Goal: Task Accomplishment & Management: Complete application form

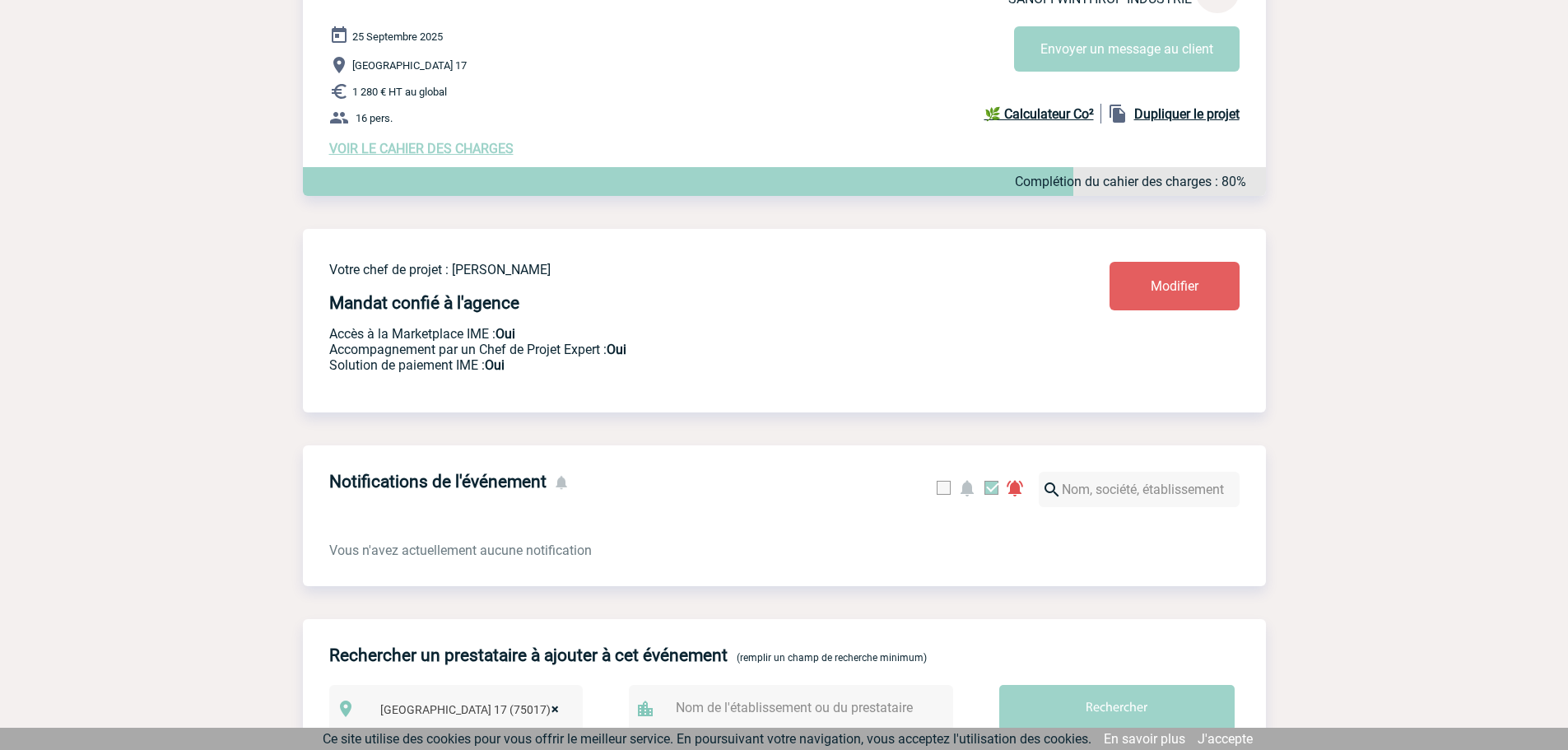
scroll to position [284, 0]
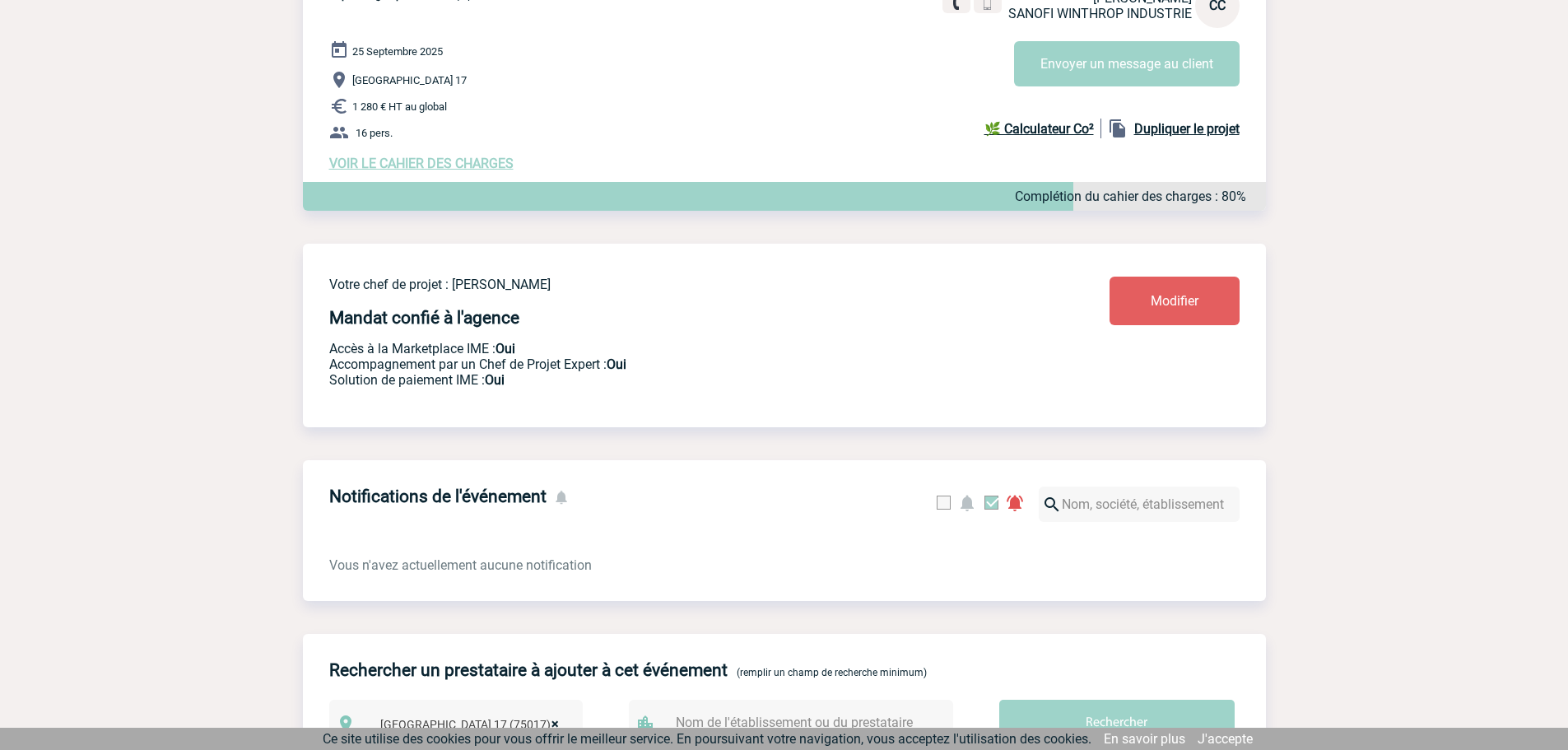
click at [435, 167] on span "VOIR LE CAHIER DES CHARGES" at bounding box center [421, 163] width 184 height 16
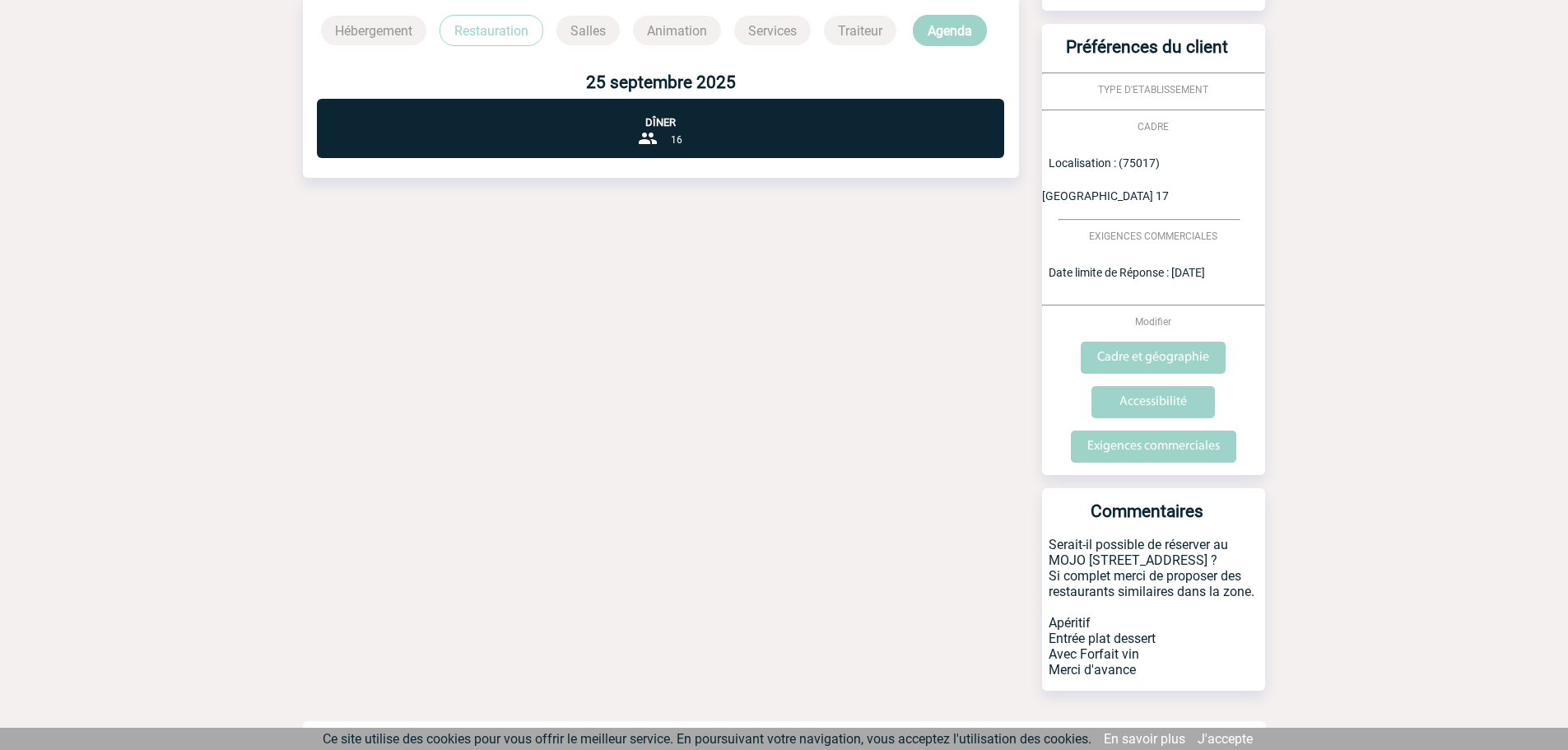
scroll to position [459, 0]
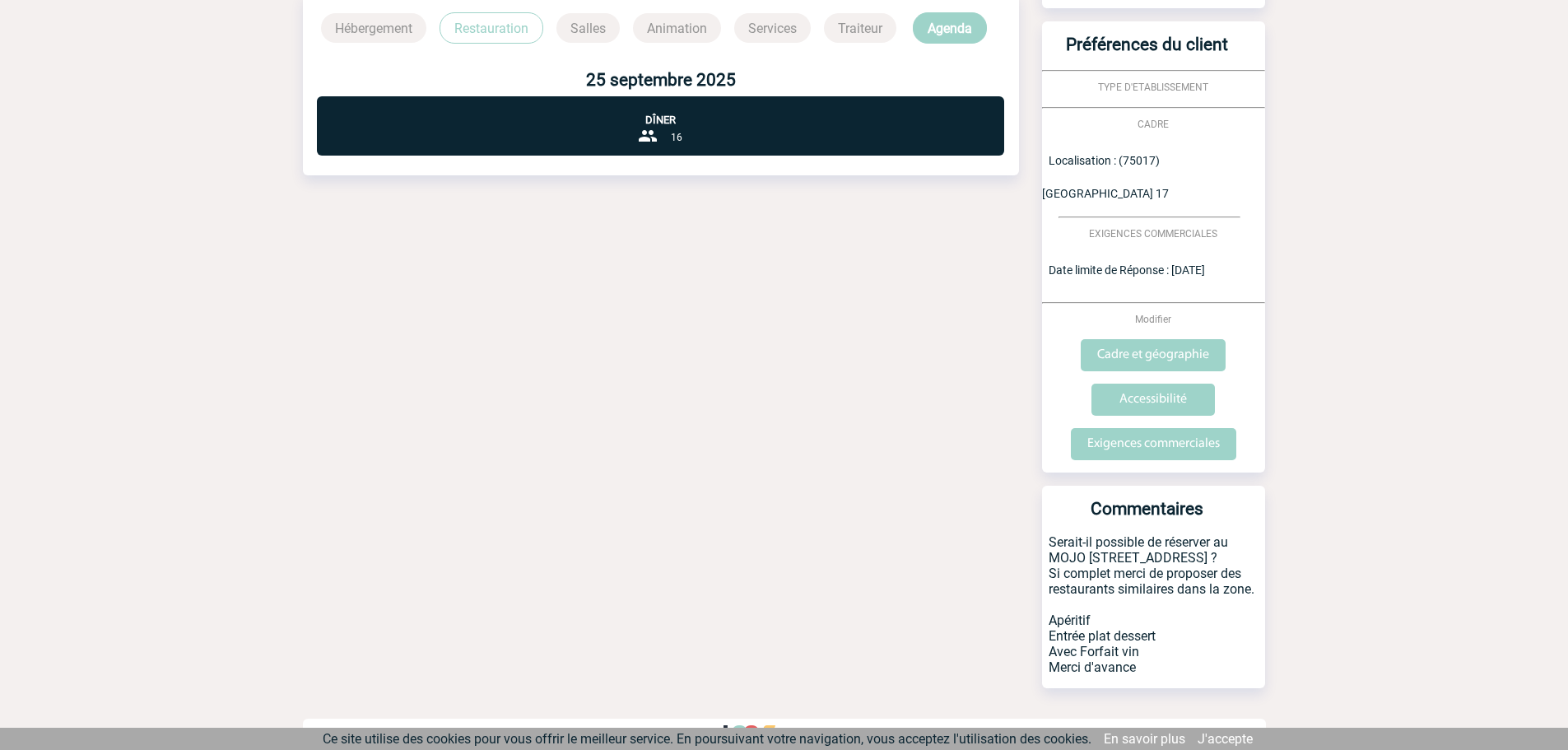
drag, startPoint x: 1143, startPoint y: 653, endPoint x: 1149, endPoint y: 648, distance: 7.8
click at [1069, 618] on p "Serait-il possible de réserver au MOJO 9 rue du General Laurezac 17e ? Si compl…" at bounding box center [1153, 611] width 223 height 154
drag, startPoint x: 1174, startPoint y: 640, endPoint x: 1156, endPoint y: 630, distance: 20.6
click at [1174, 638] on p "Serait-il possible de réserver au MOJO 9 rue du General Laurezac 17e ? Si compl…" at bounding box center [1153, 611] width 223 height 154
click at [1203, 591] on p "Serait-il possible de réserver au MOJO 9 rue du General Laurezac 17e ? Si compl…" at bounding box center [1153, 611] width 223 height 154
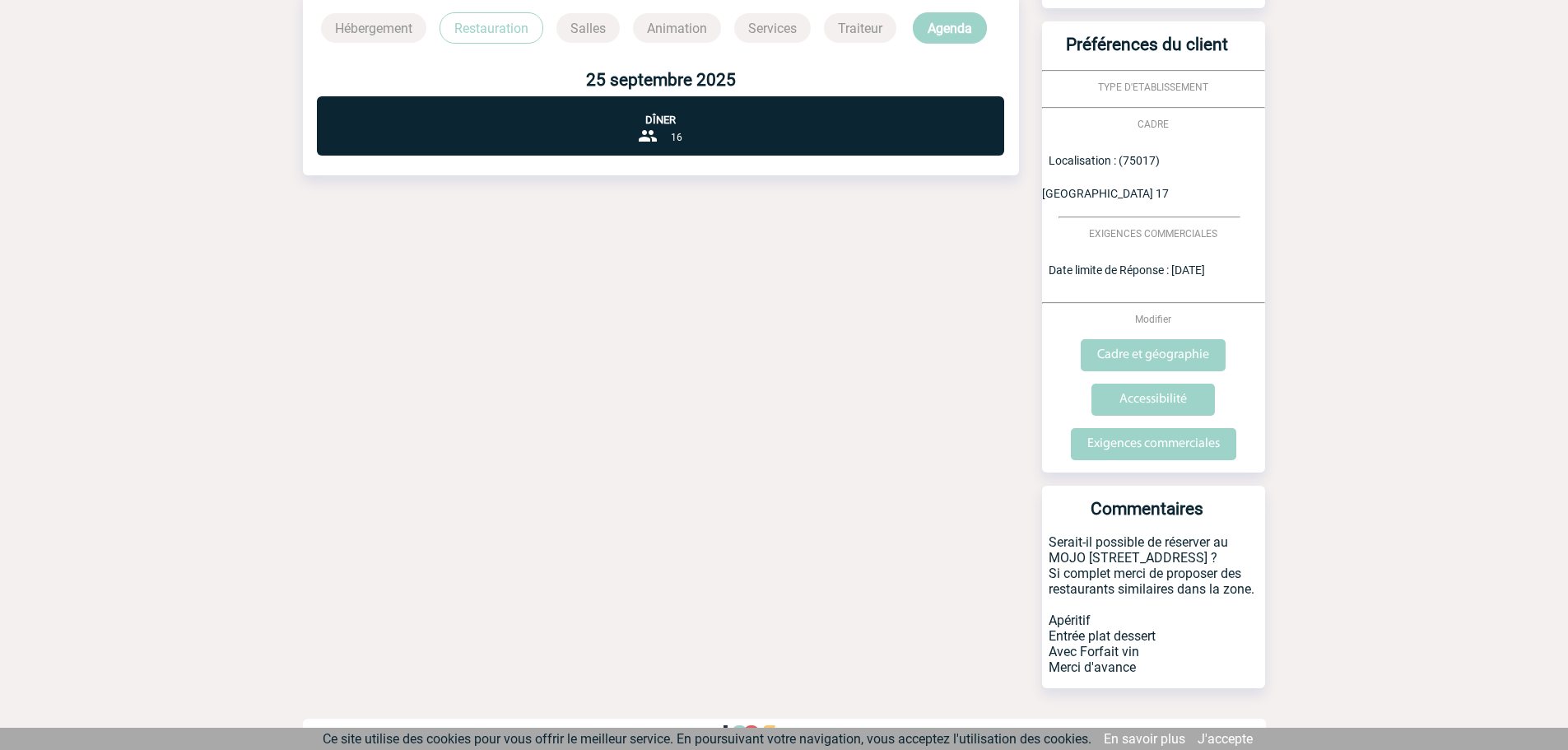
drag, startPoint x: 1113, startPoint y: 625, endPoint x: 1037, endPoint y: 602, distance: 79.4
click at [1037, 602] on div "Votre client CC Christelle CIROU SANOFI WINTHROP INDUSTRIE Modifier Mes notes A…" at bounding box center [1144, 186] width 244 height 1030
drag, startPoint x: 1324, startPoint y: 592, endPoint x: 1196, endPoint y: 623, distance: 131.7
click at [1313, 595] on body "Margaux KNOPF Accueil Evénements 24" at bounding box center [784, 154] width 1568 height 1227
drag, startPoint x: 1143, startPoint y: 634, endPoint x: 1035, endPoint y: 599, distance: 113.5
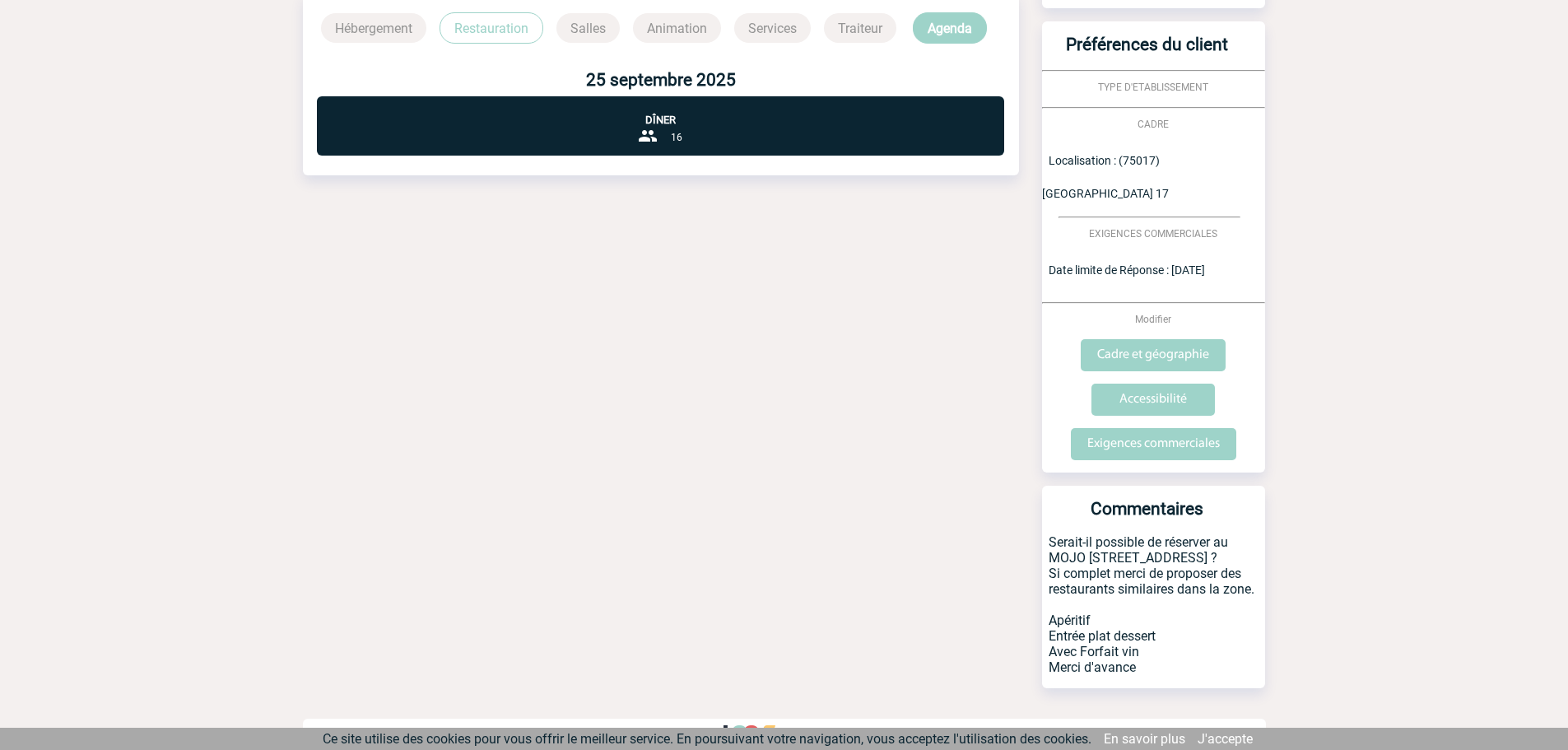
click at [1035, 599] on div "Votre client CC Christelle CIROU SANOFI WINTHROP INDUSTRIE Modifier Mes notes A…" at bounding box center [1144, 186] width 244 height 1030
click at [1177, 613] on p "Serait-il possible de réserver au MOJO 9 rue du General Laurezac 17e ? Si compl…" at bounding box center [1153, 611] width 223 height 154
drag, startPoint x: 1135, startPoint y: 633, endPoint x: 1034, endPoint y: 606, distance: 104.5
click at [1047, 607] on p "Serait-il possible de réserver au MOJO 9 rue du General Laurezac 17e ? Si compl…" at bounding box center [1153, 611] width 223 height 154
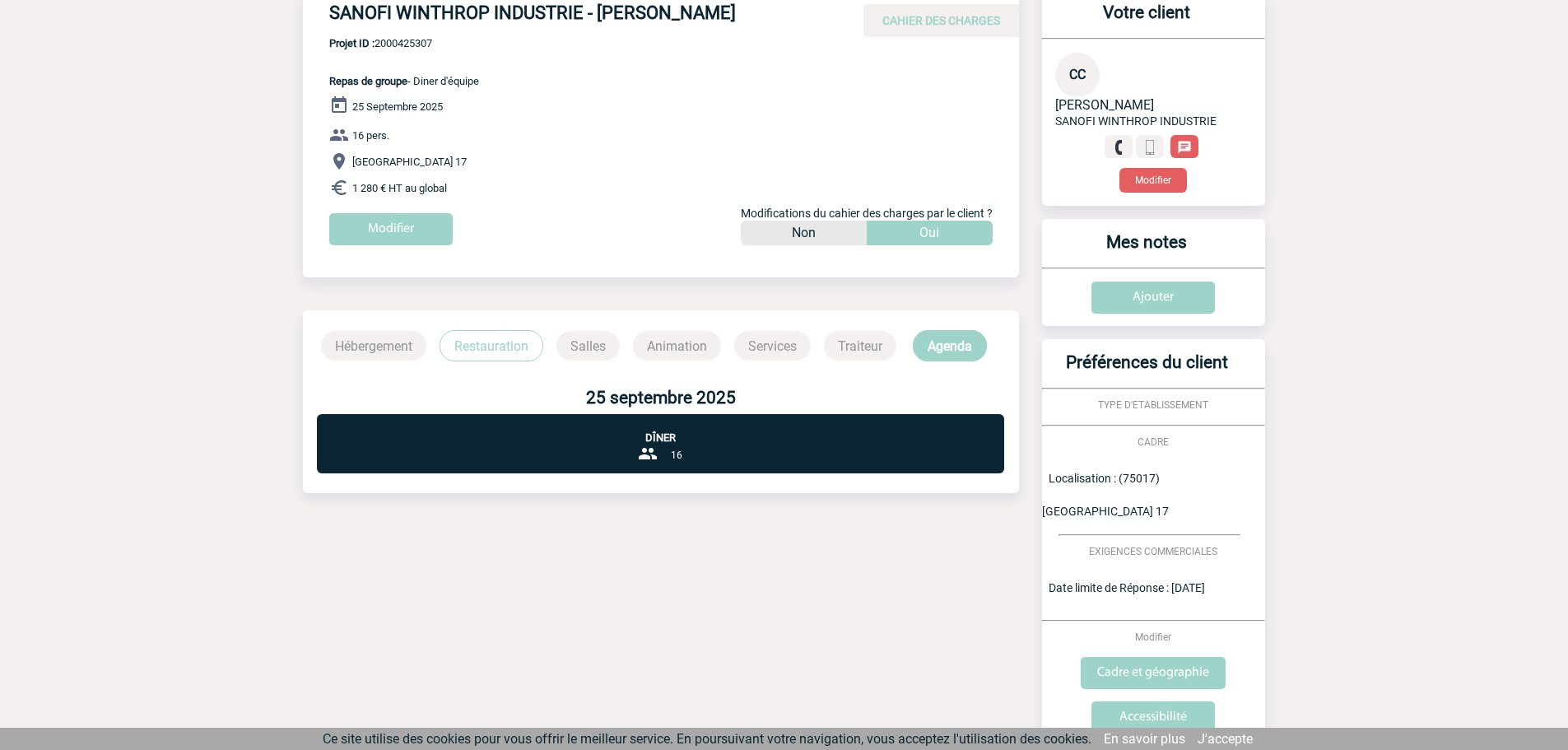
scroll to position [131, 0]
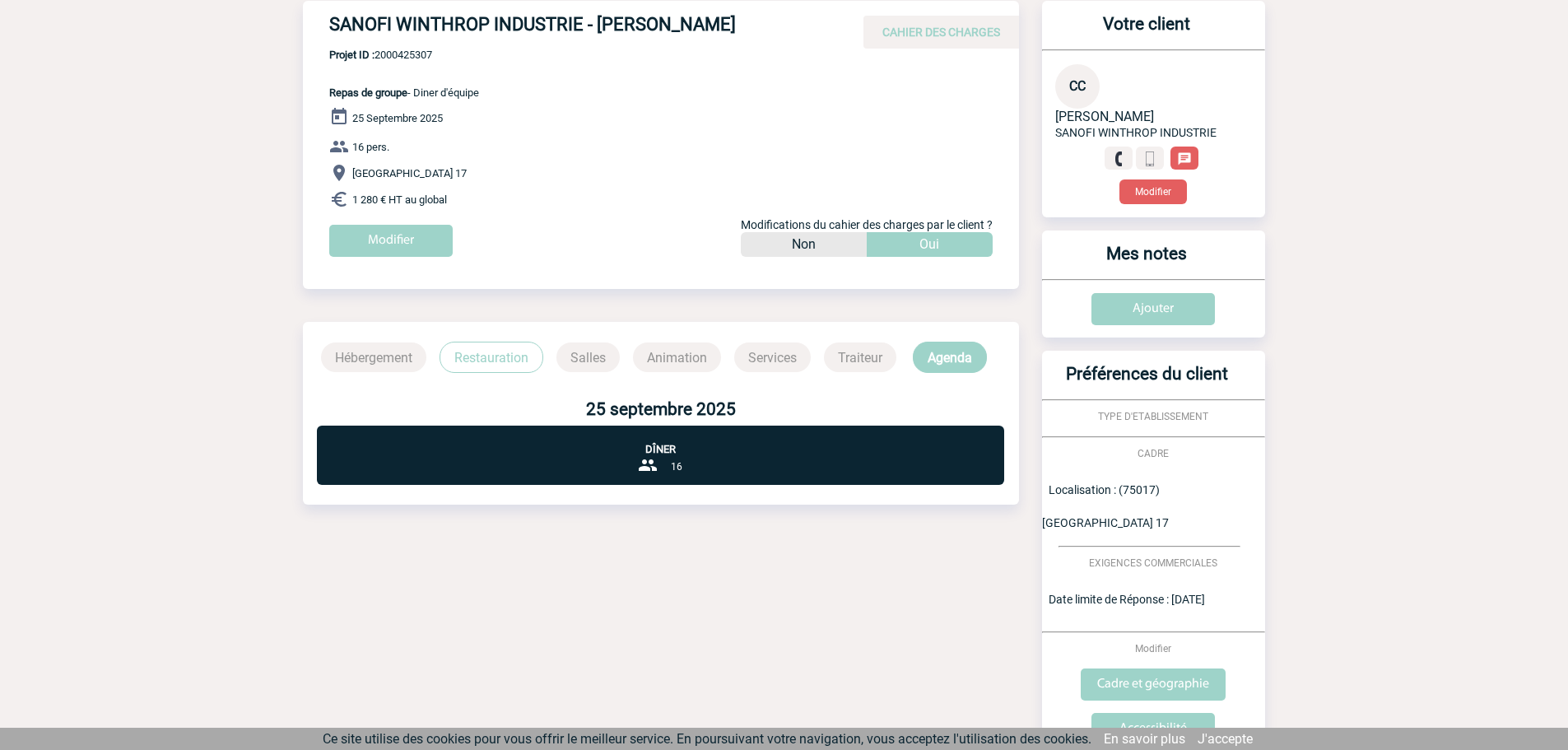
click at [523, 357] on p "Restauration" at bounding box center [491, 358] width 104 height 31
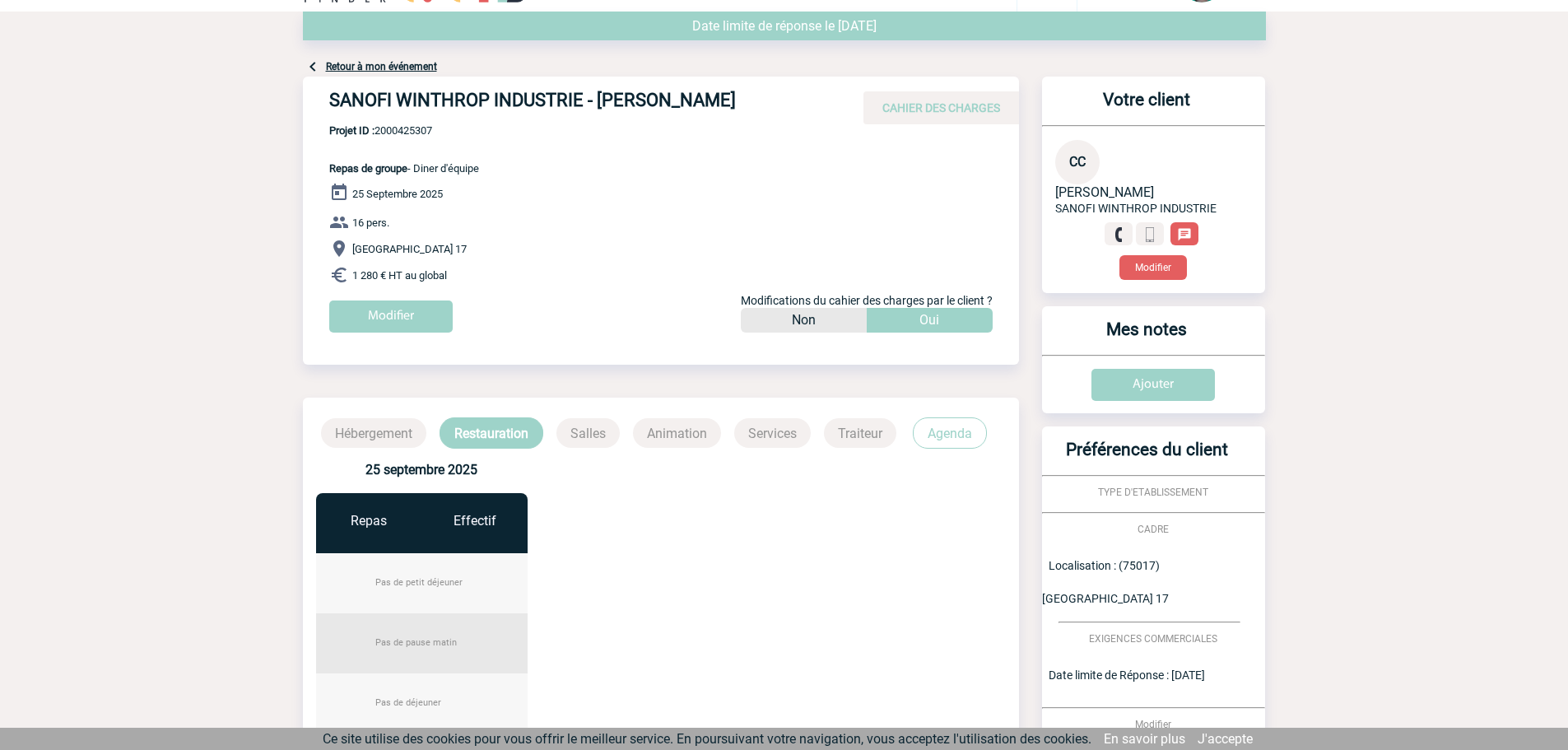
scroll to position [0, 0]
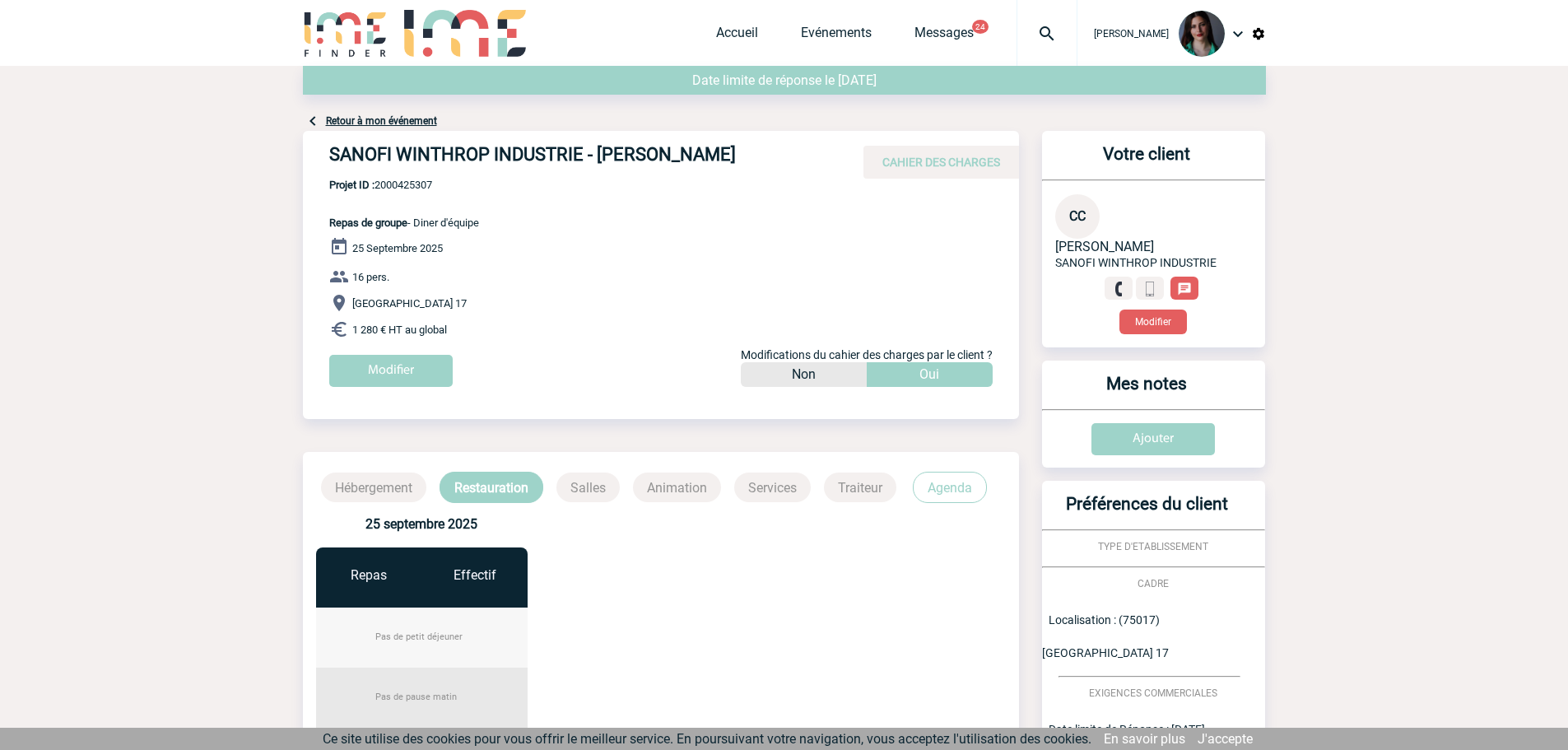
click at [348, 126] on link "Retour à mon événement" at bounding box center [381, 121] width 111 height 12
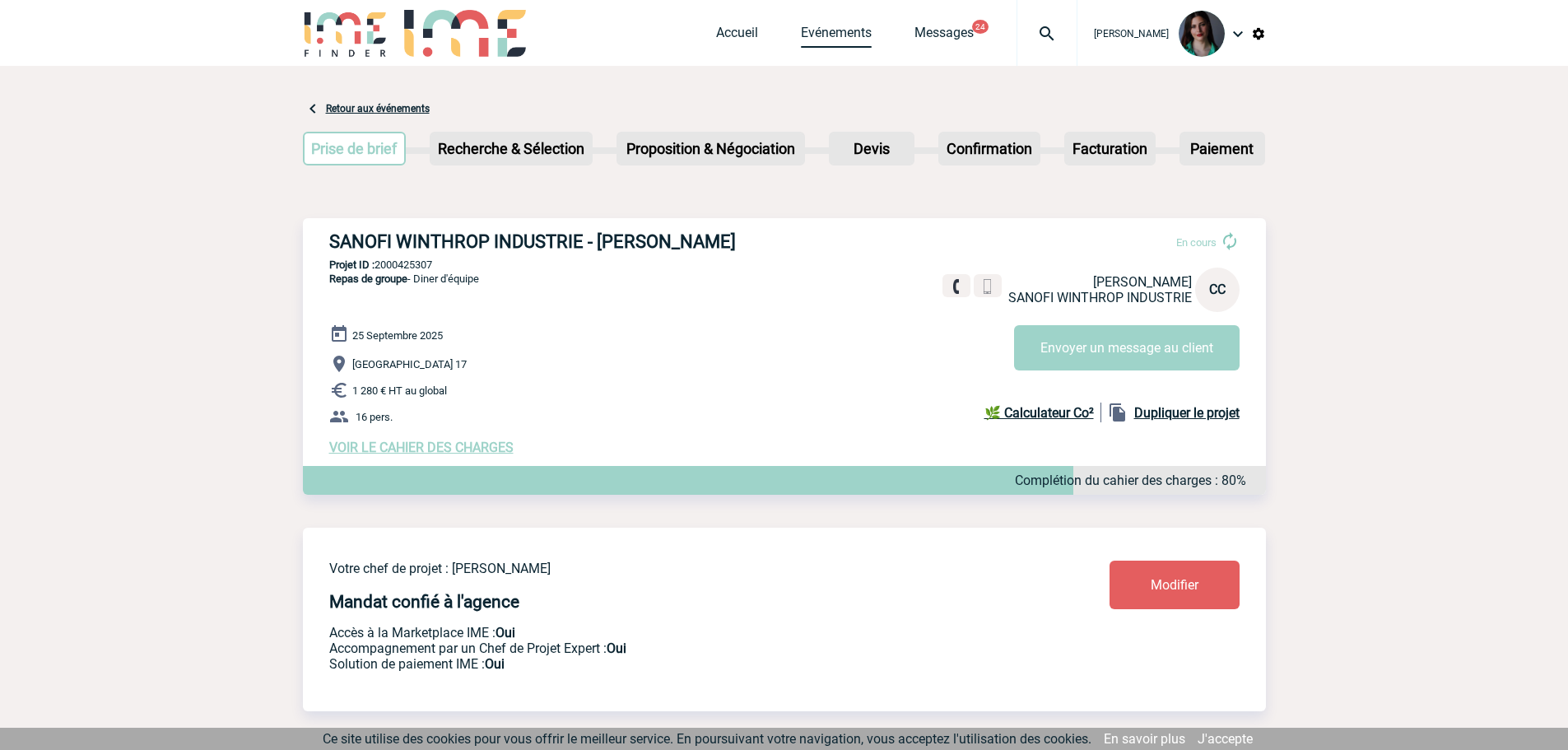
click at [855, 31] on link "Evénements" at bounding box center [836, 36] width 71 height 23
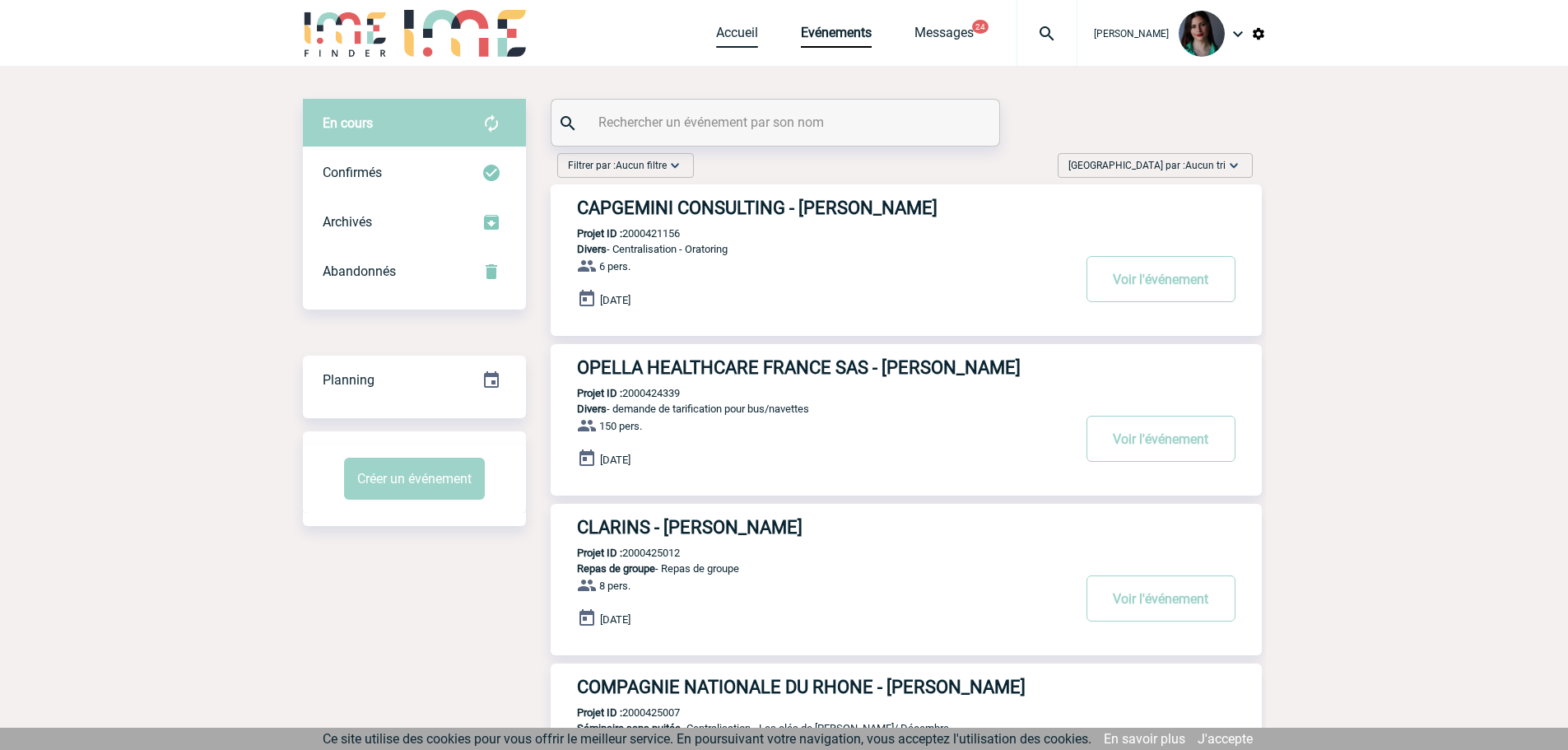
click at [732, 37] on link "Accueil" at bounding box center [737, 36] width 42 height 23
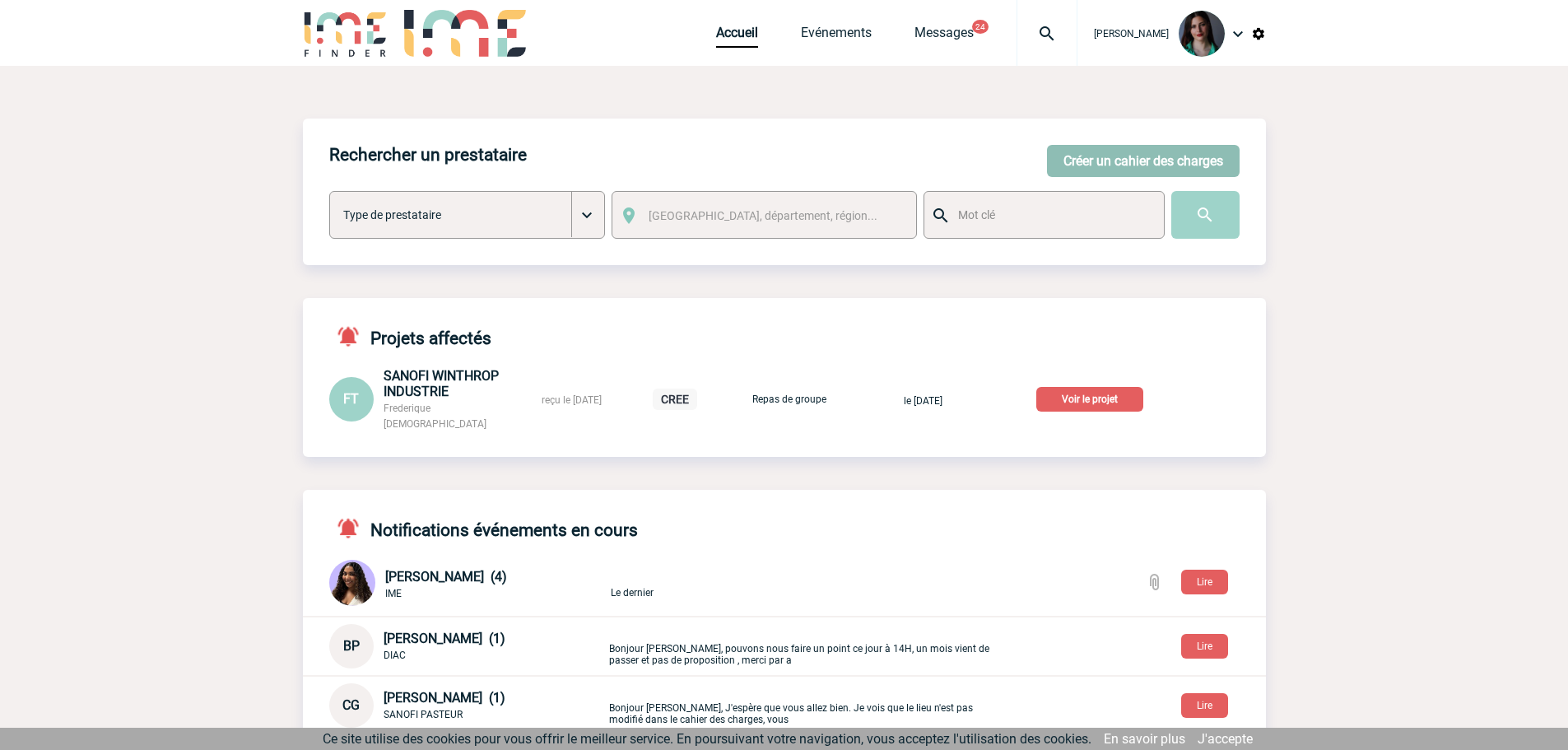
click at [1101, 155] on button "Créer un cahier des charges" at bounding box center [1143, 160] width 192 height 32
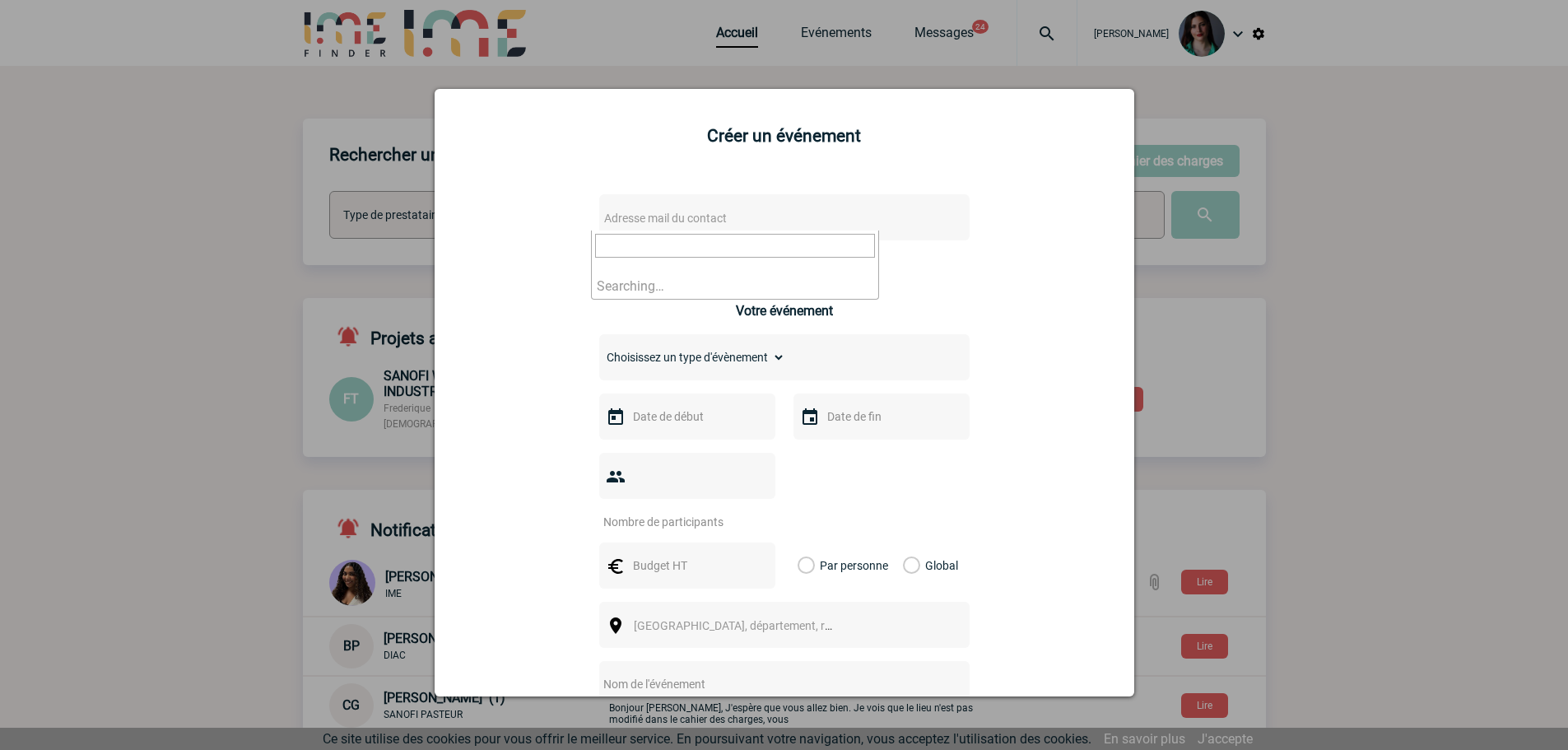
click at [774, 222] on span "Adresse mail du contact" at bounding box center [741, 218] width 288 height 23
type input "A"
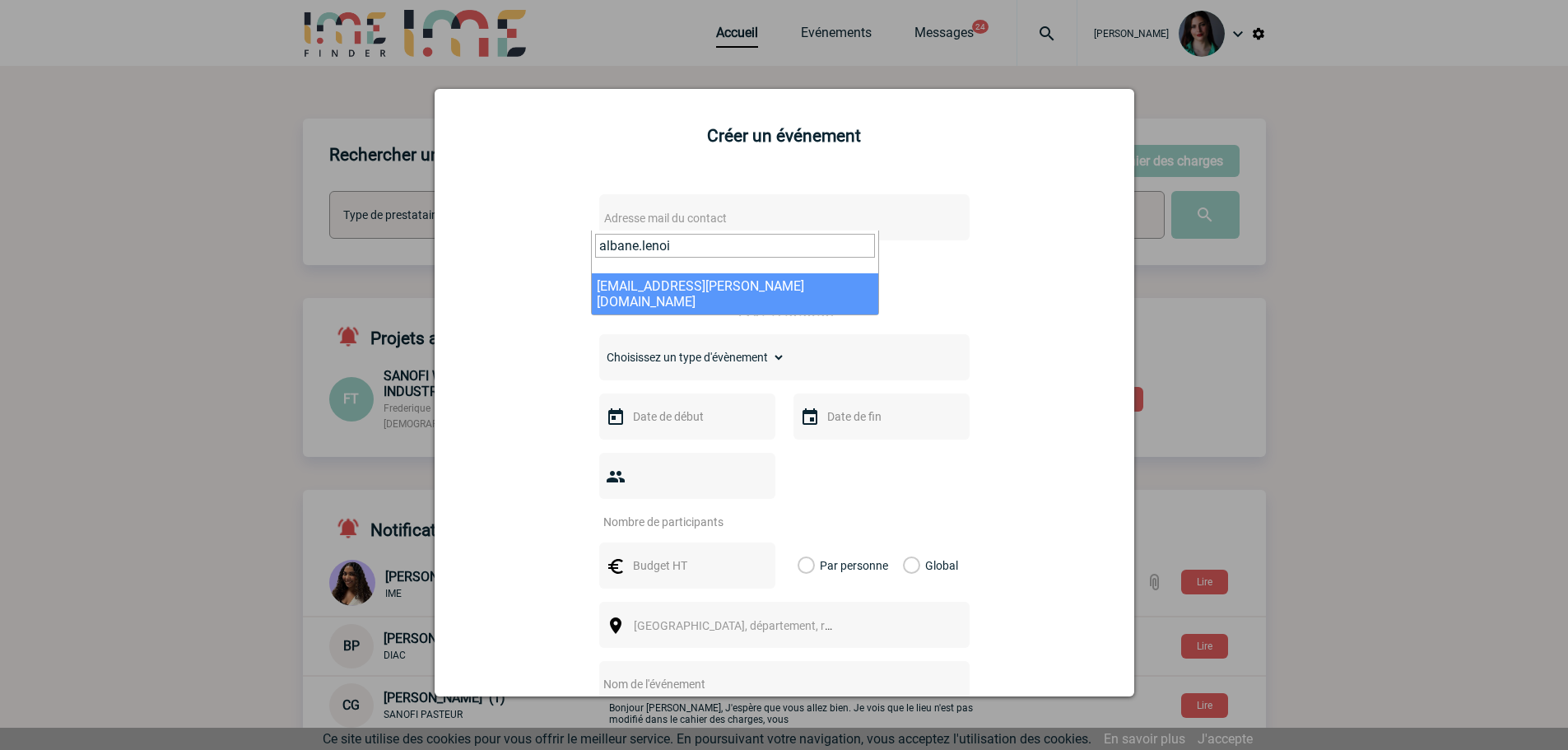
type input "albane.lenoi"
select select "113302"
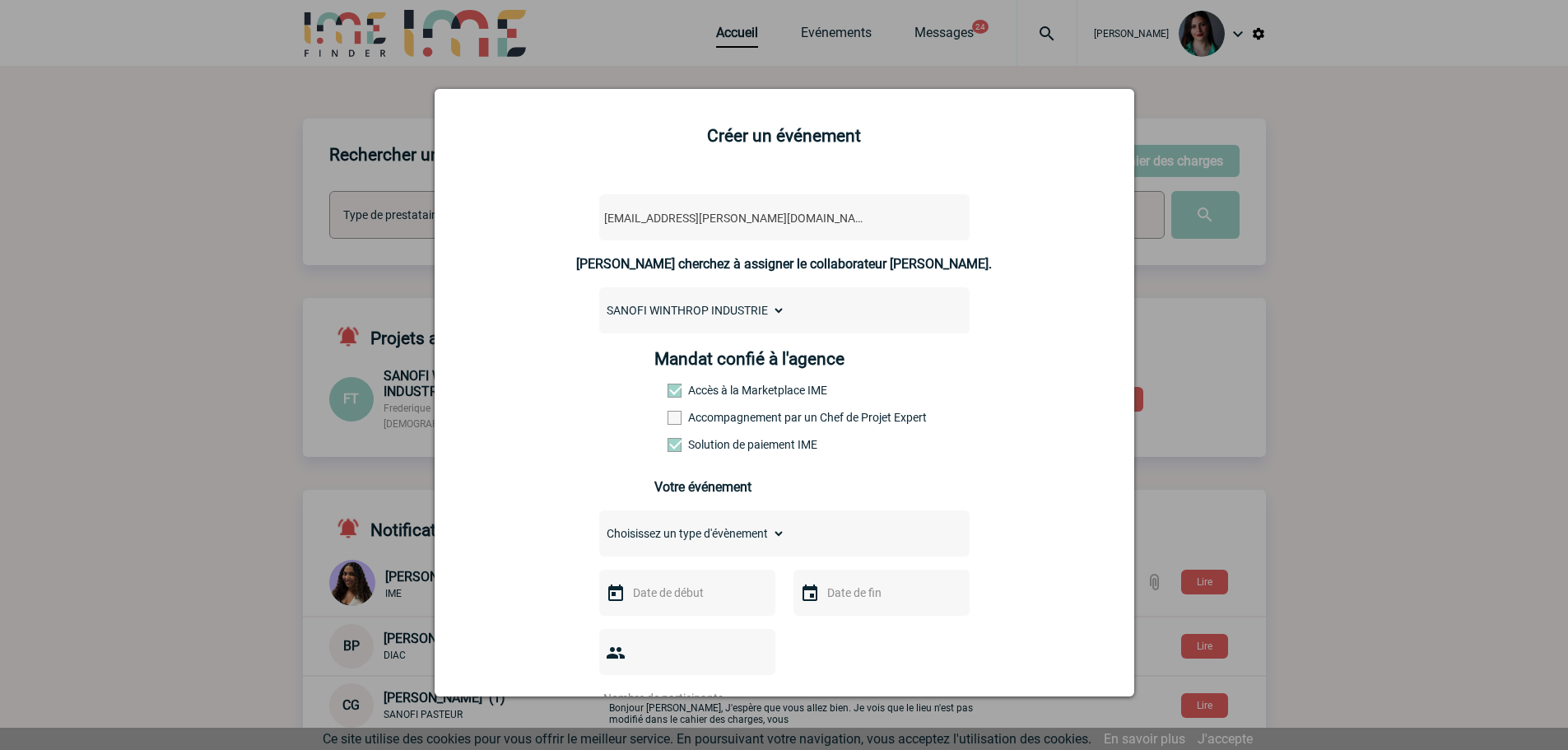
scroll to position [83, 0]
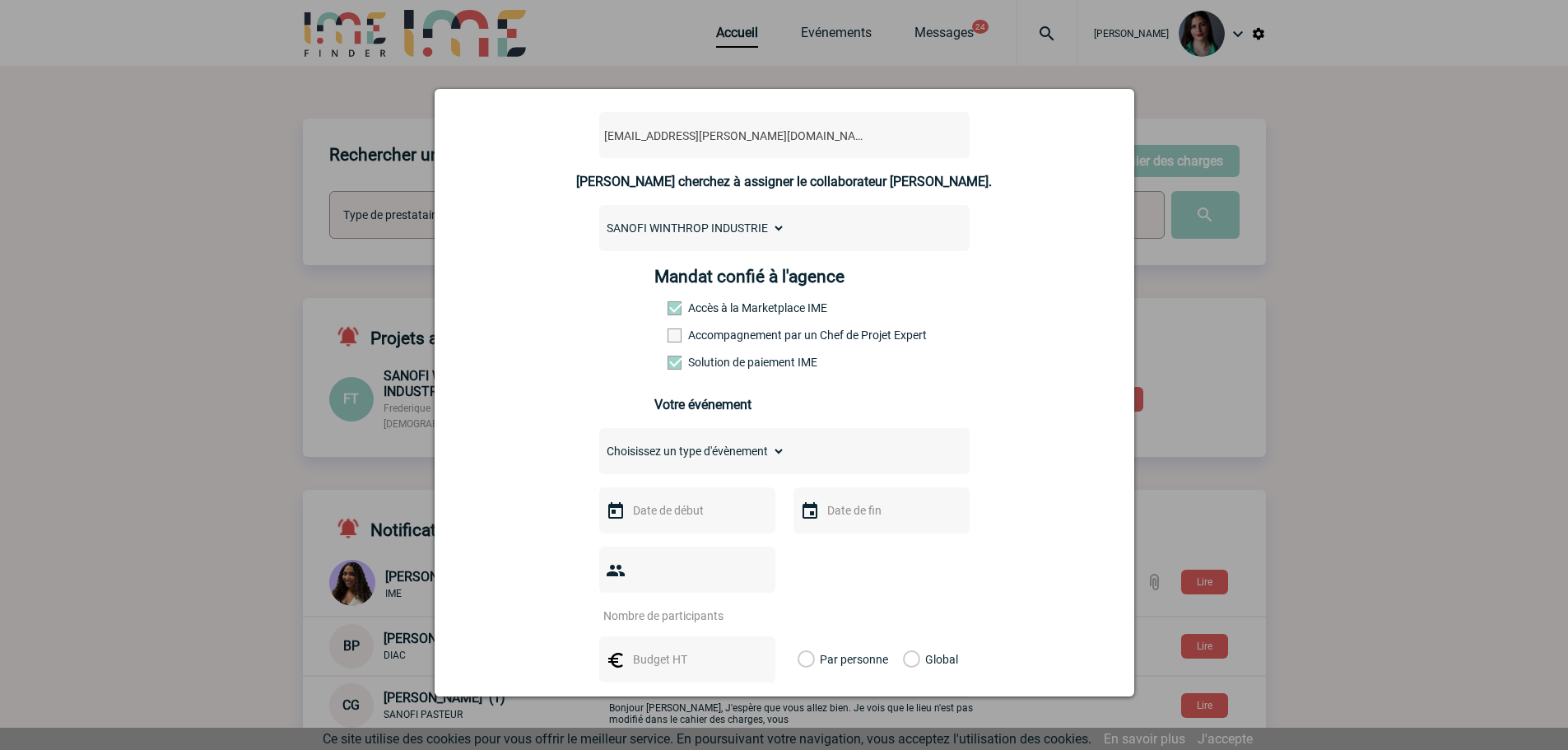
click at [657, 517] on input "text" at bounding box center [686, 510] width 114 height 21
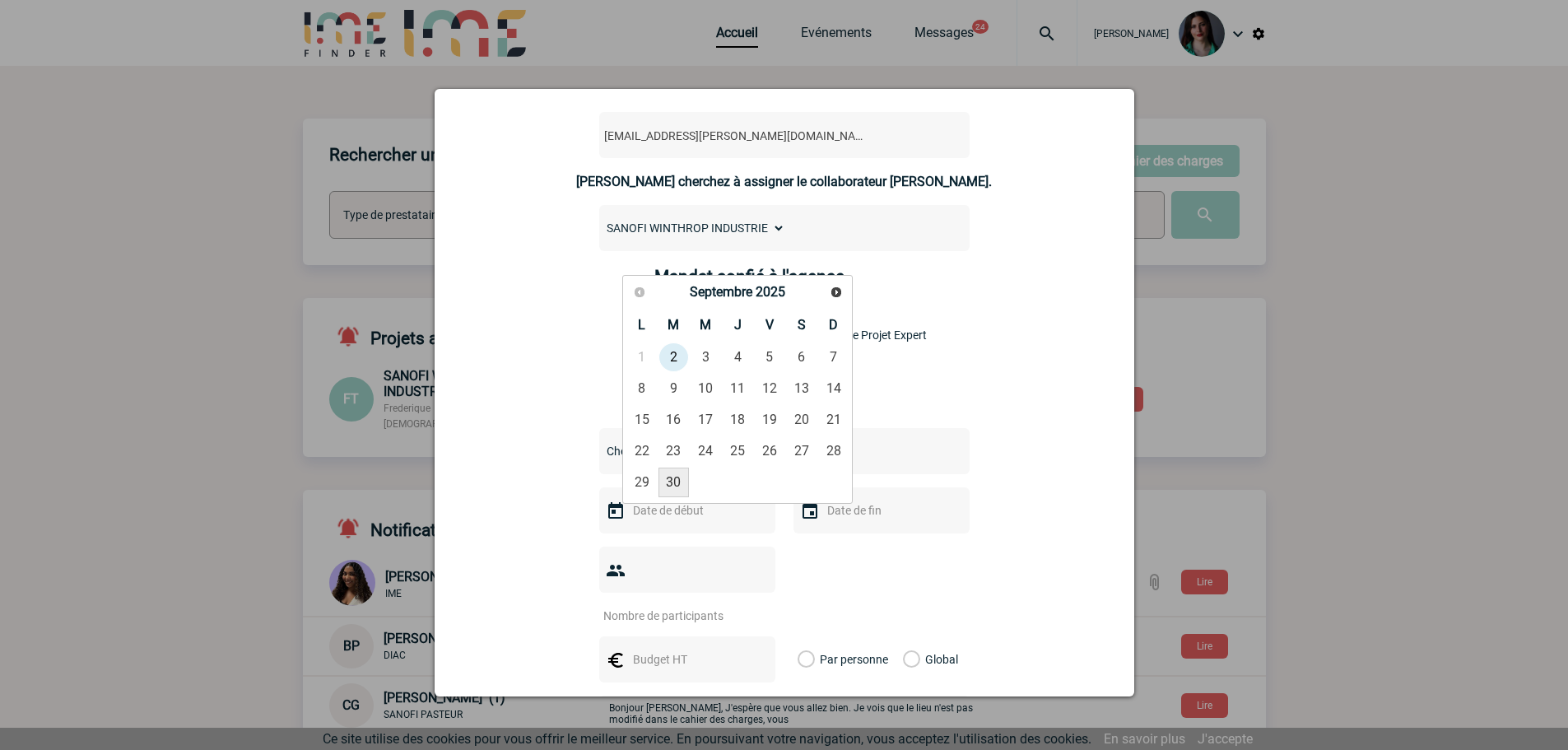
click at [674, 487] on link "30" at bounding box center [673, 482] width 31 height 30
type input "30-09-2025"
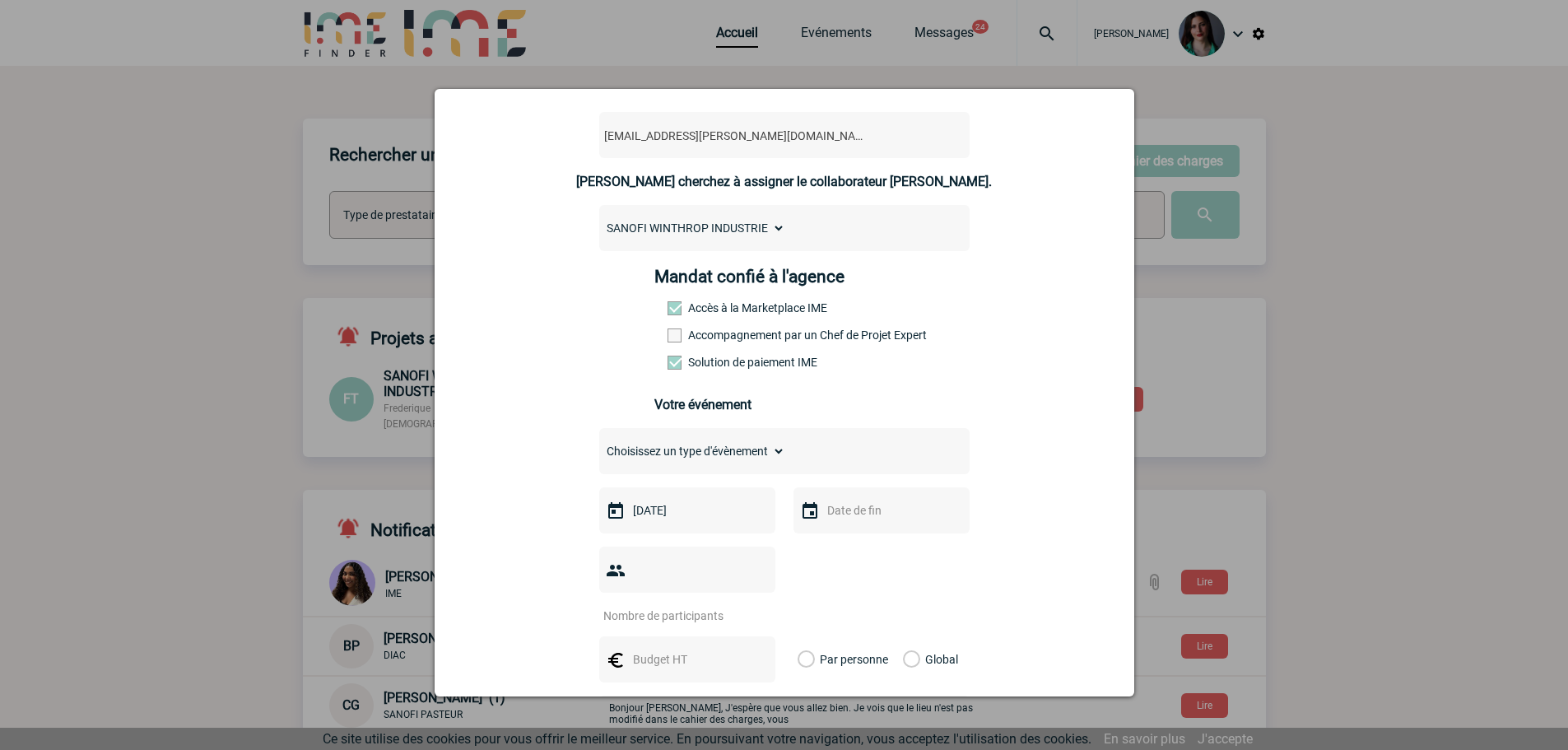
click at [832, 514] on input "text" at bounding box center [880, 510] width 114 height 21
click at [875, 481] on link "30" at bounding box center [868, 482] width 31 height 30
type input "30-09-2025"
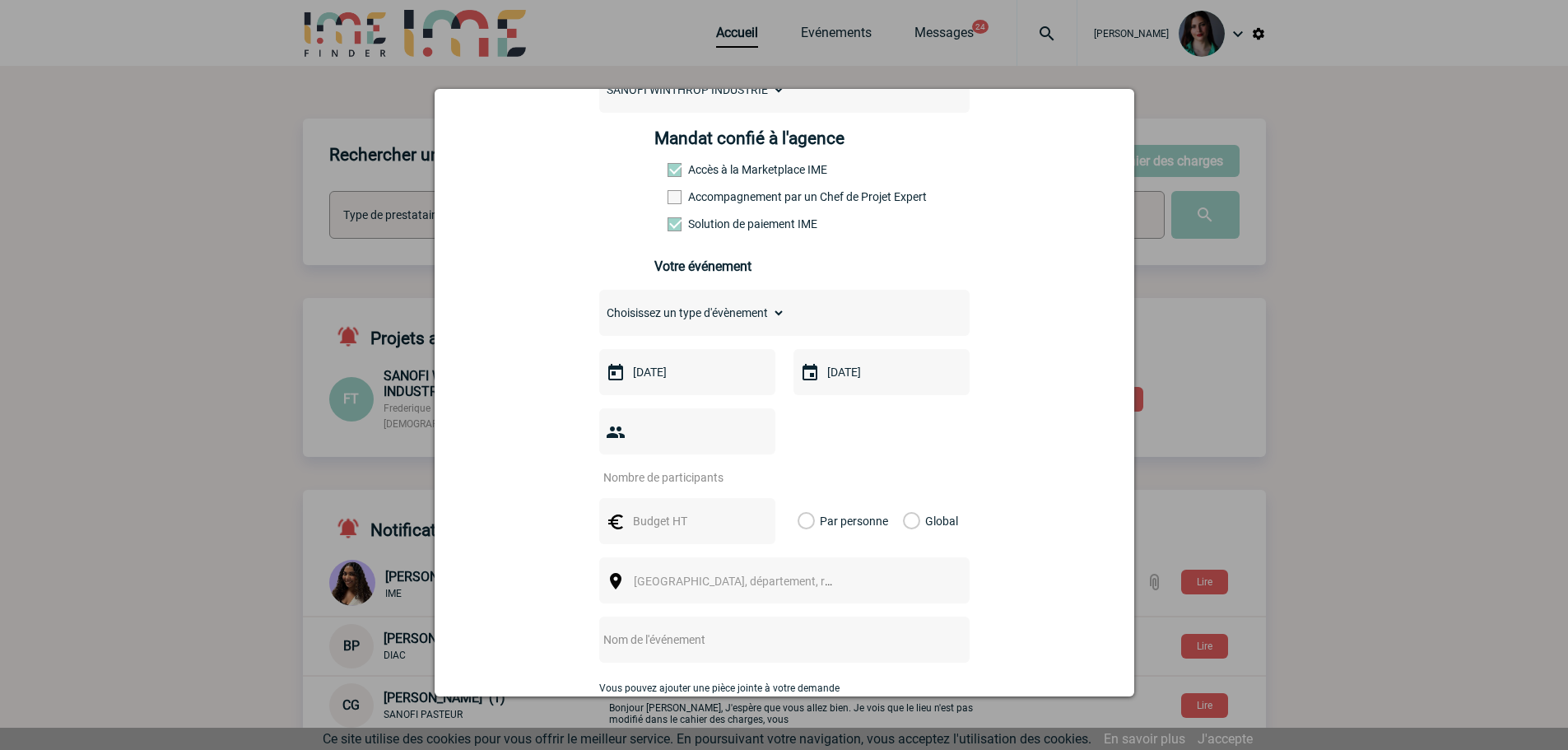
scroll to position [247, 0]
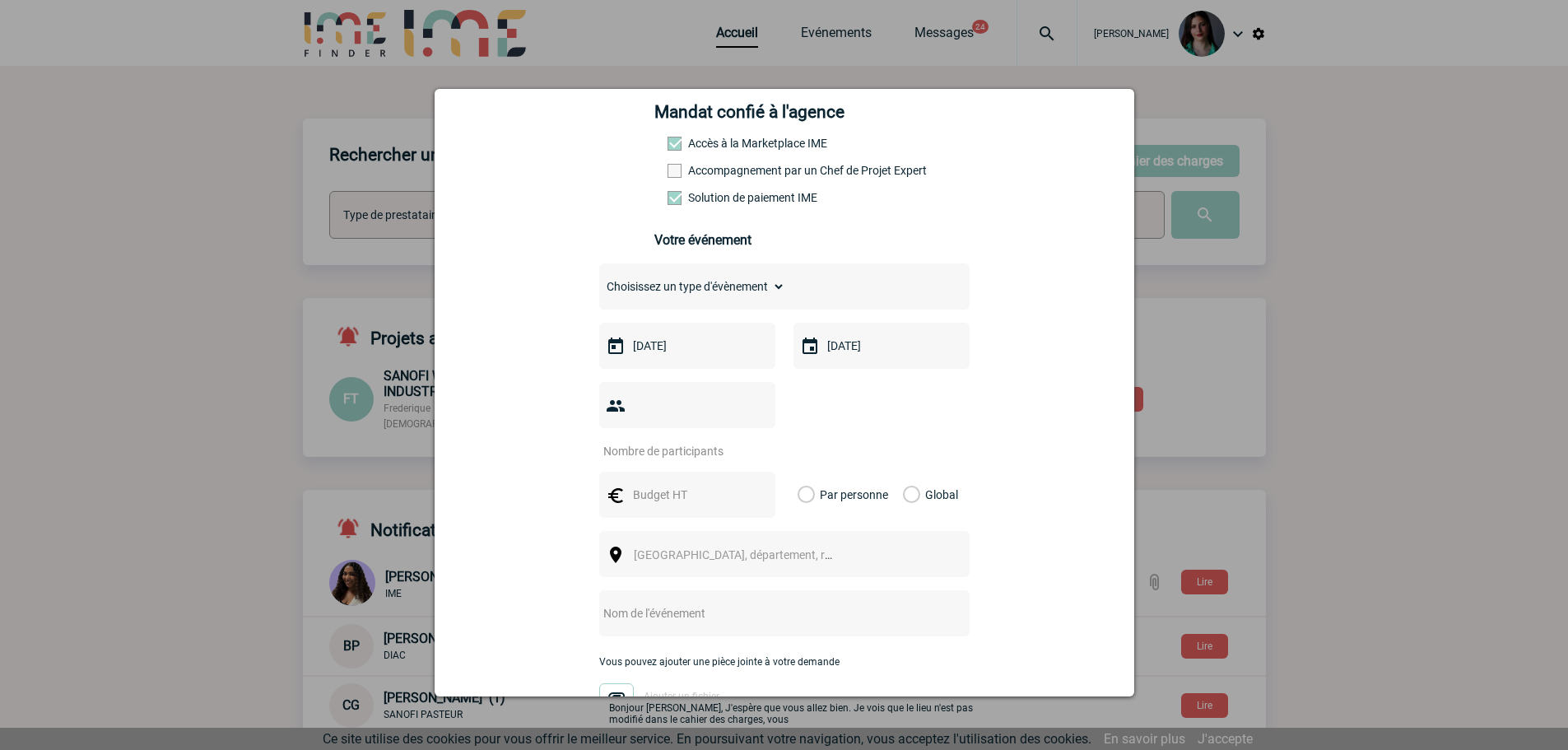
click at [650, 440] on input "number" at bounding box center [676, 451] width 154 height 21
type input "30"
click at [973, 523] on div "albane.lenoir-menneteau@sanofi.com albane.lenoir-menneteau@sanofi.com Vous cher…" at bounding box center [784, 444] width 658 height 1026
click at [657, 548] on span "Ville, département, région..." at bounding box center [748, 555] width 229 height 13
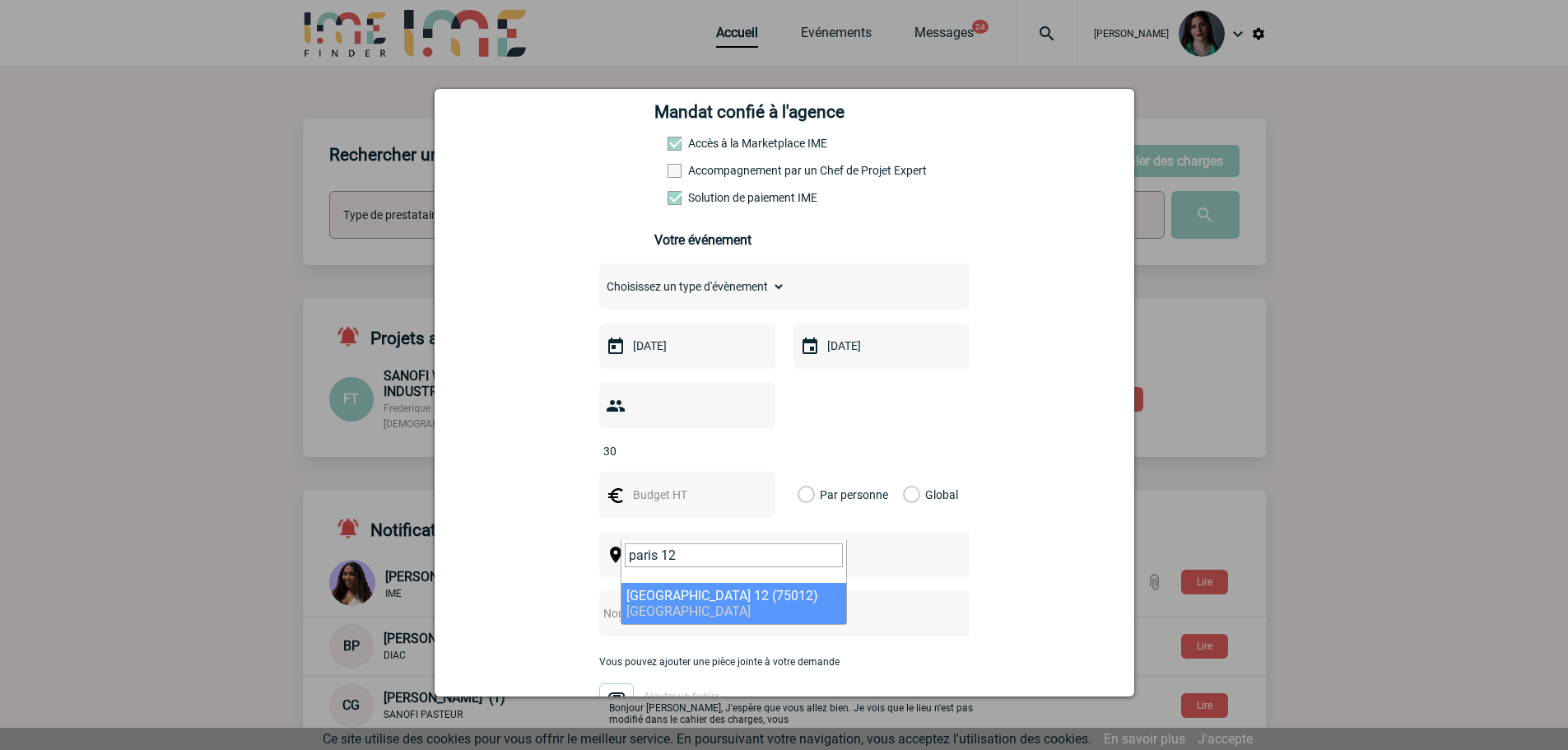
type input "paris 12"
select select "15"
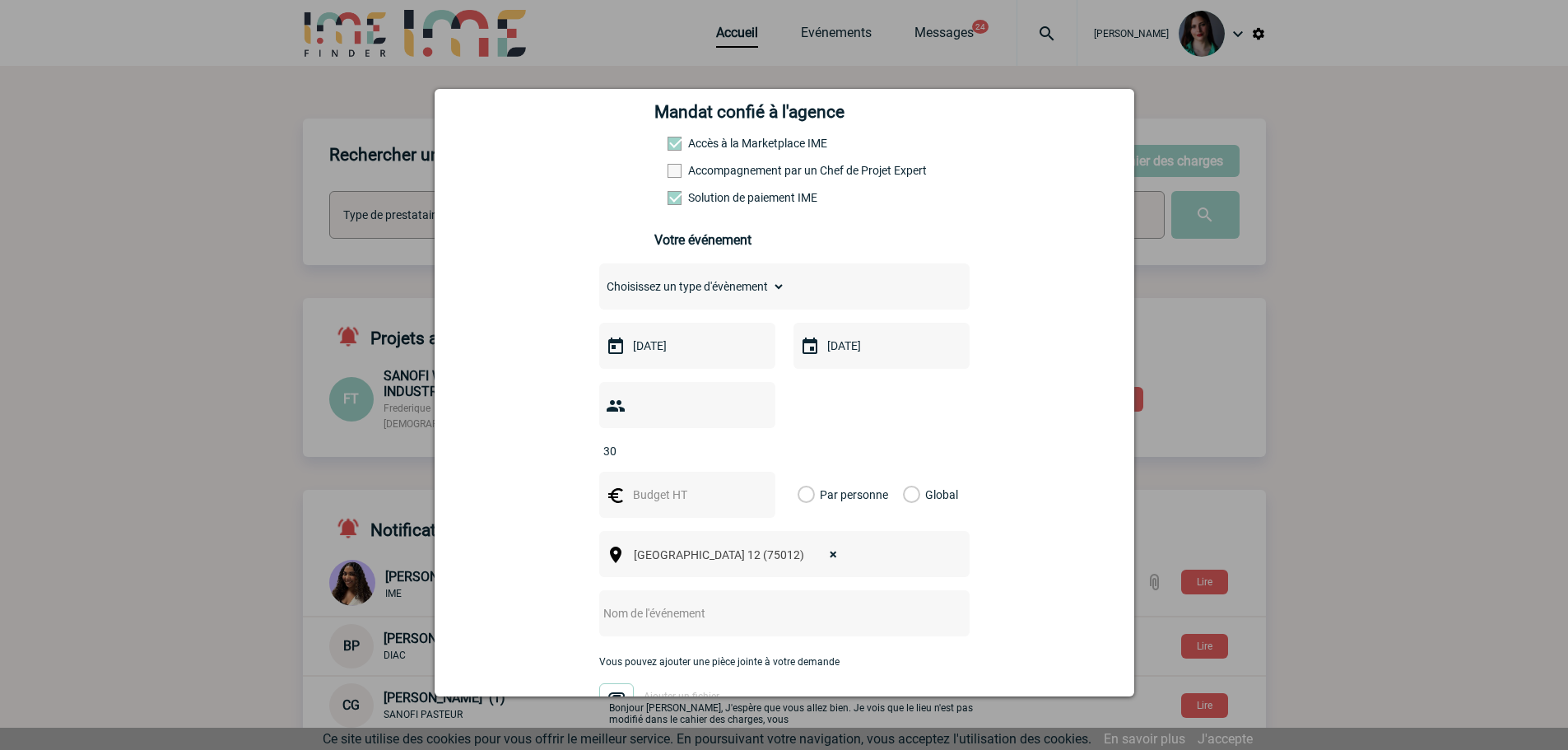
click at [675, 484] on input "text" at bounding box center [686, 495] width 114 height 21
type input "2400"
click at [907, 472] on label "Global" at bounding box center [908, 495] width 11 height 46
click at [0, 0] on input "Global" at bounding box center [0, 0] width 0 height 0
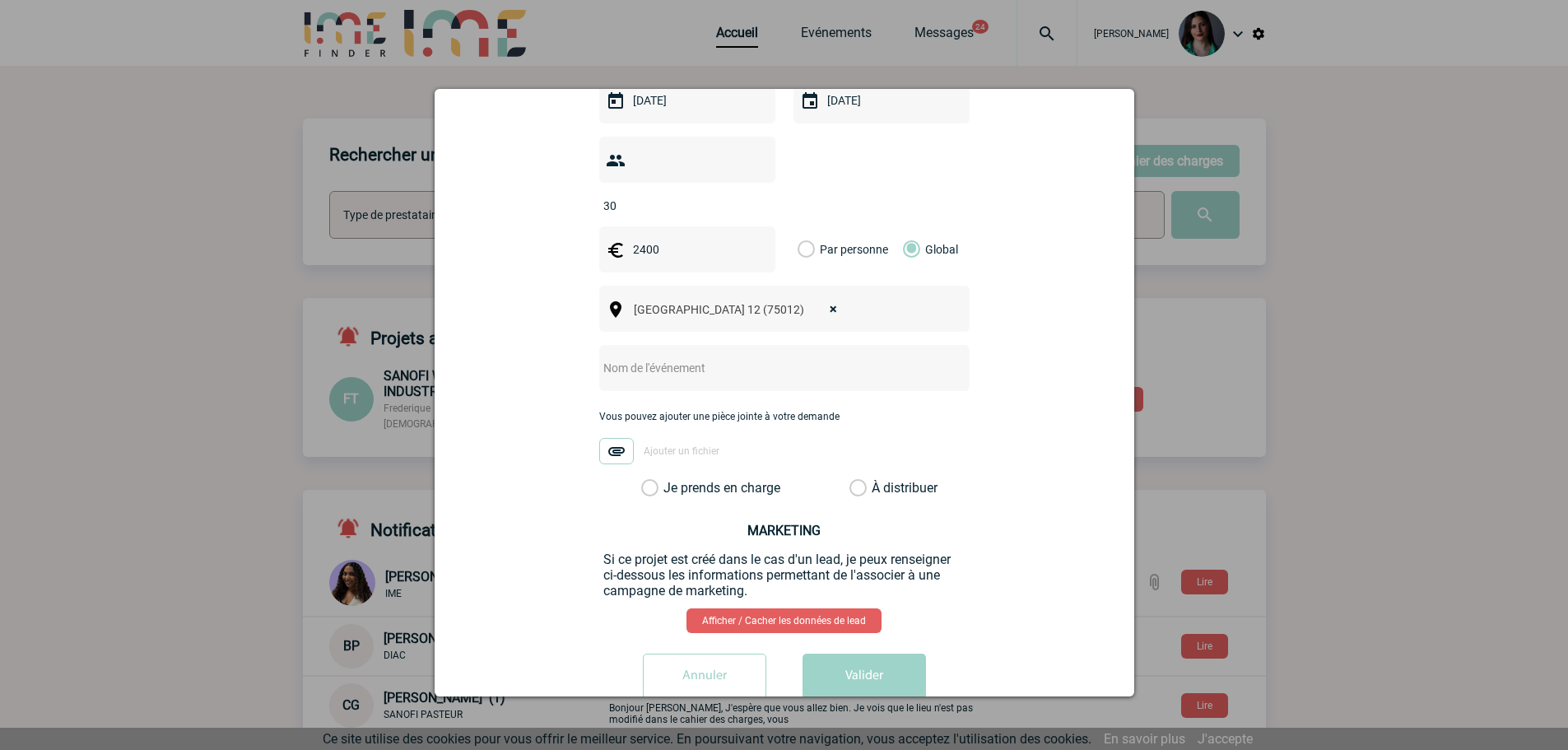
scroll to position [494, 0]
click at [636, 356] on input "text" at bounding box center [763, 367] width 327 height 21
type input "Dîner"
click at [546, 365] on div "albane.lenoir-menneteau@sanofi.com albane.lenoir-menneteau@sanofi.com Vous cher…" at bounding box center [784, 197] width 658 height 1026
click at [649, 478] on label "Je prends en charge" at bounding box center [656, 487] width 28 height 17
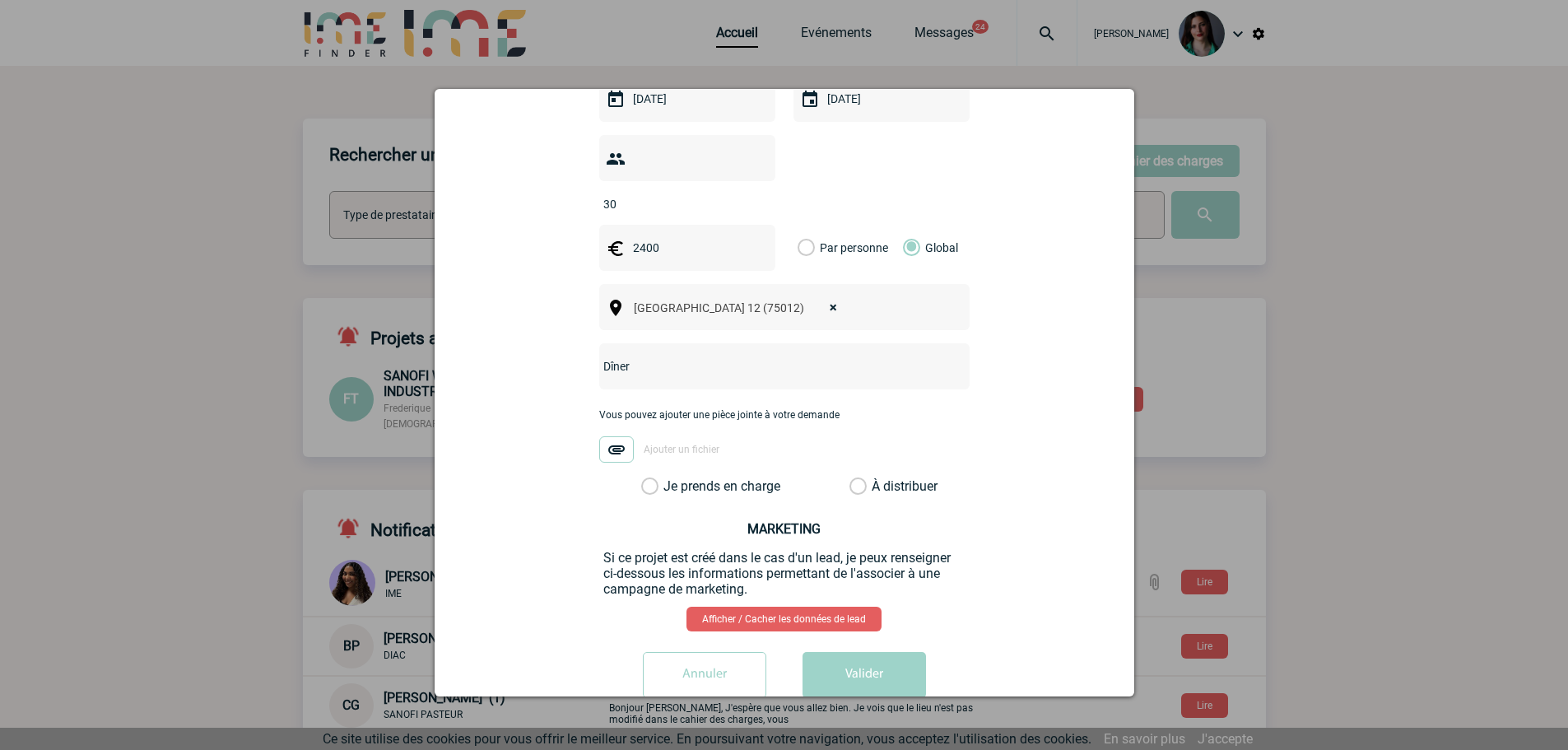
click at [0, 0] on input "Je prends en charge" at bounding box center [0, 0] width 0 height 0
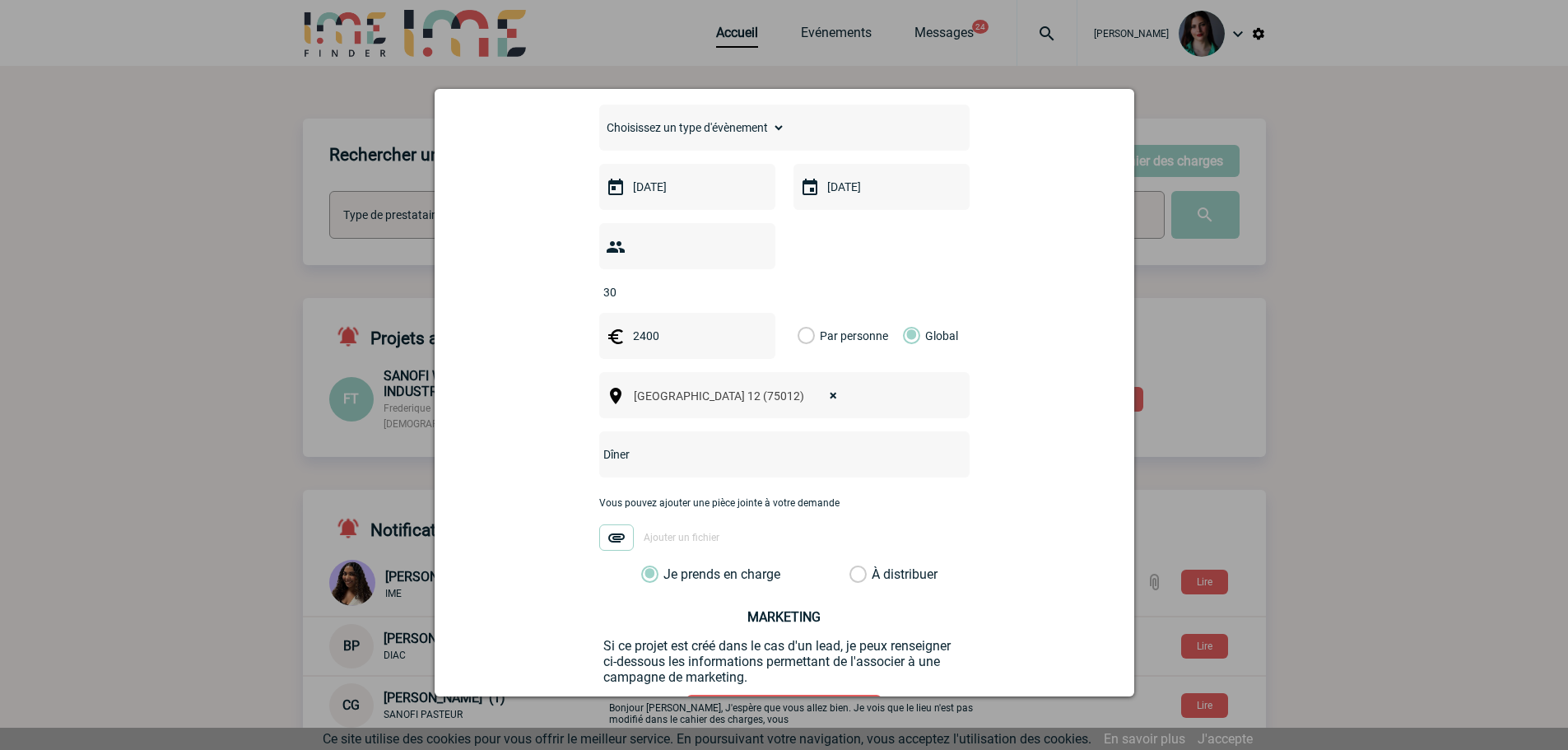
scroll to position [506, 0]
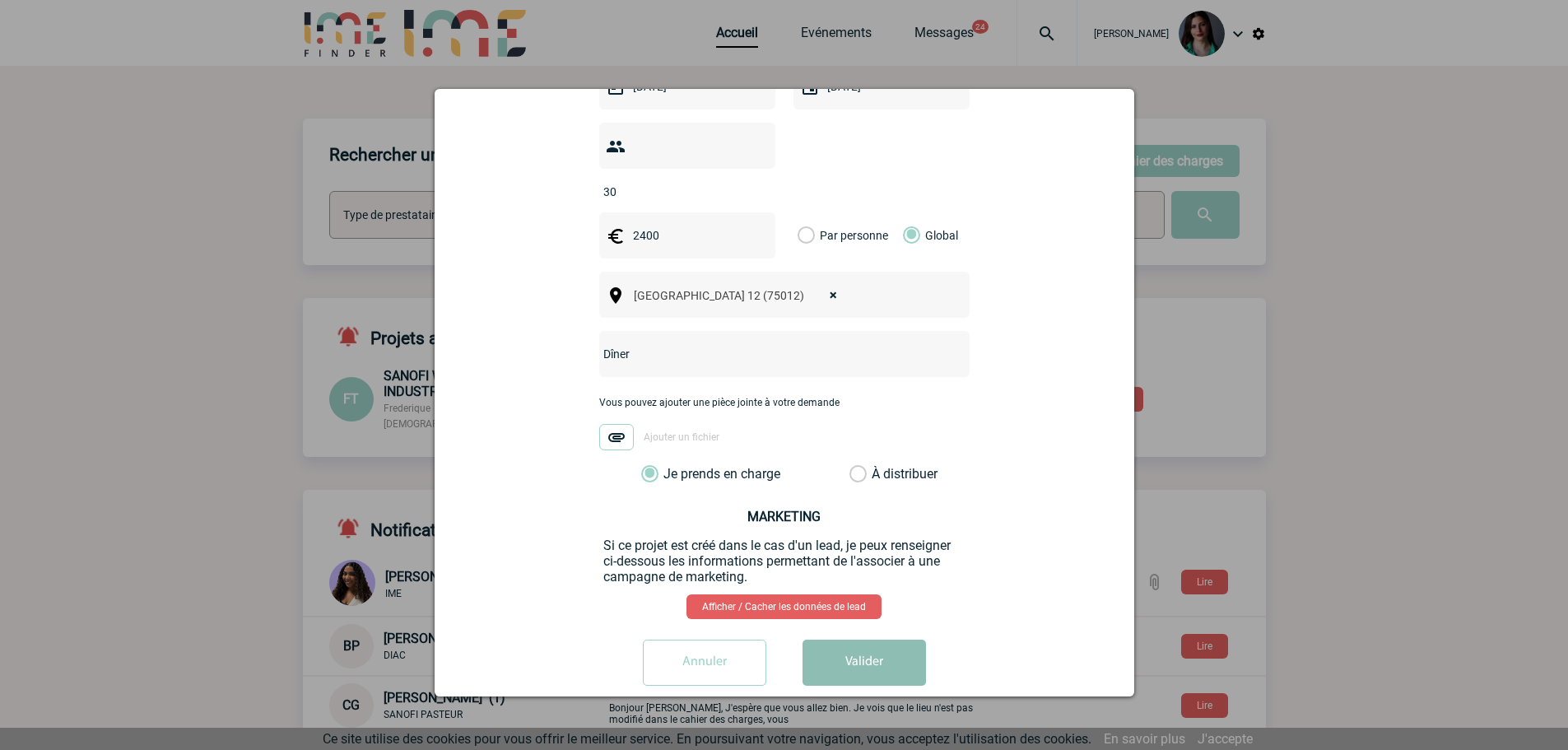
click at [874, 640] on button "Valider" at bounding box center [865, 663] width 124 height 46
click at [856, 643] on button "Valider" at bounding box center [865, 663] width 124 height 46
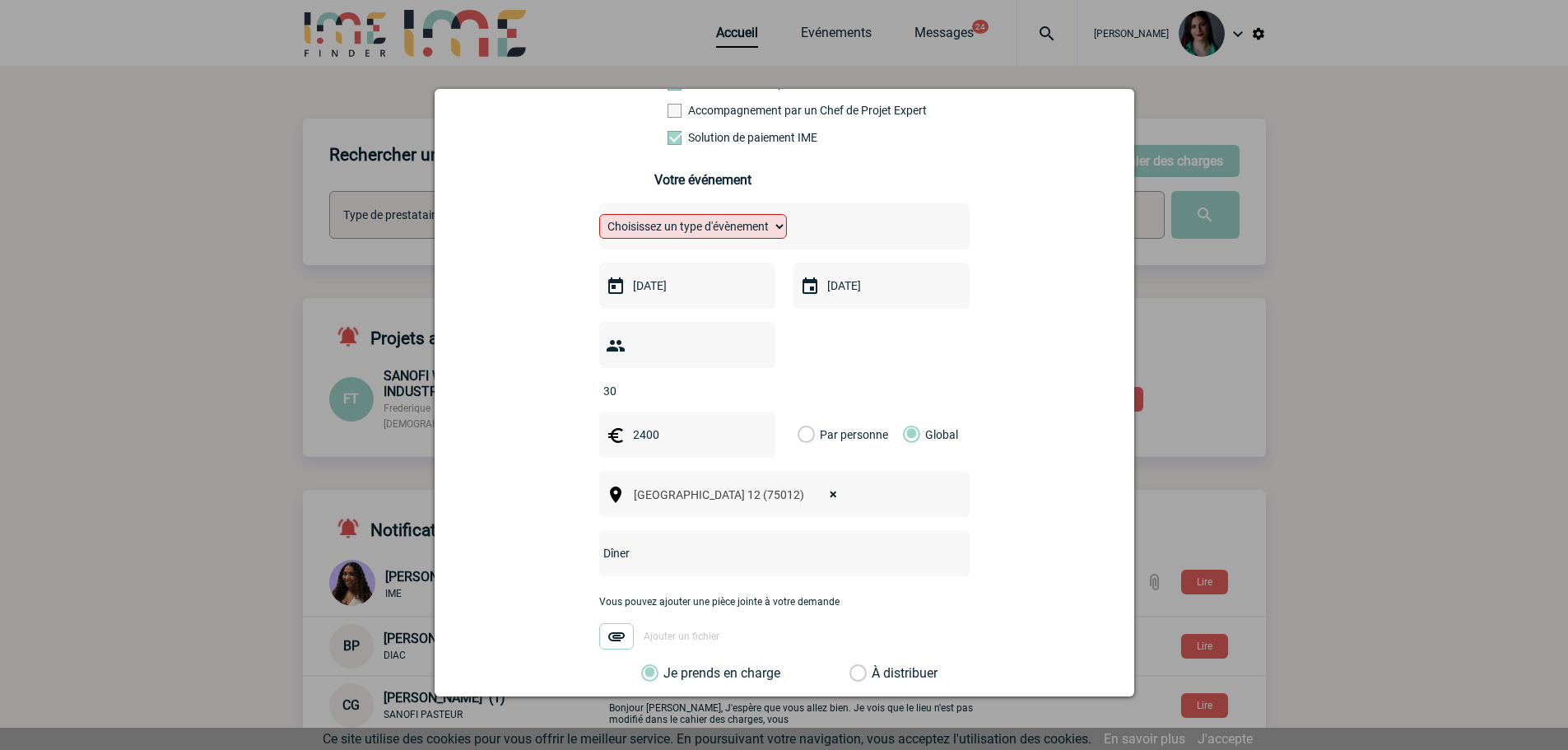
scroll to position [95, 0]
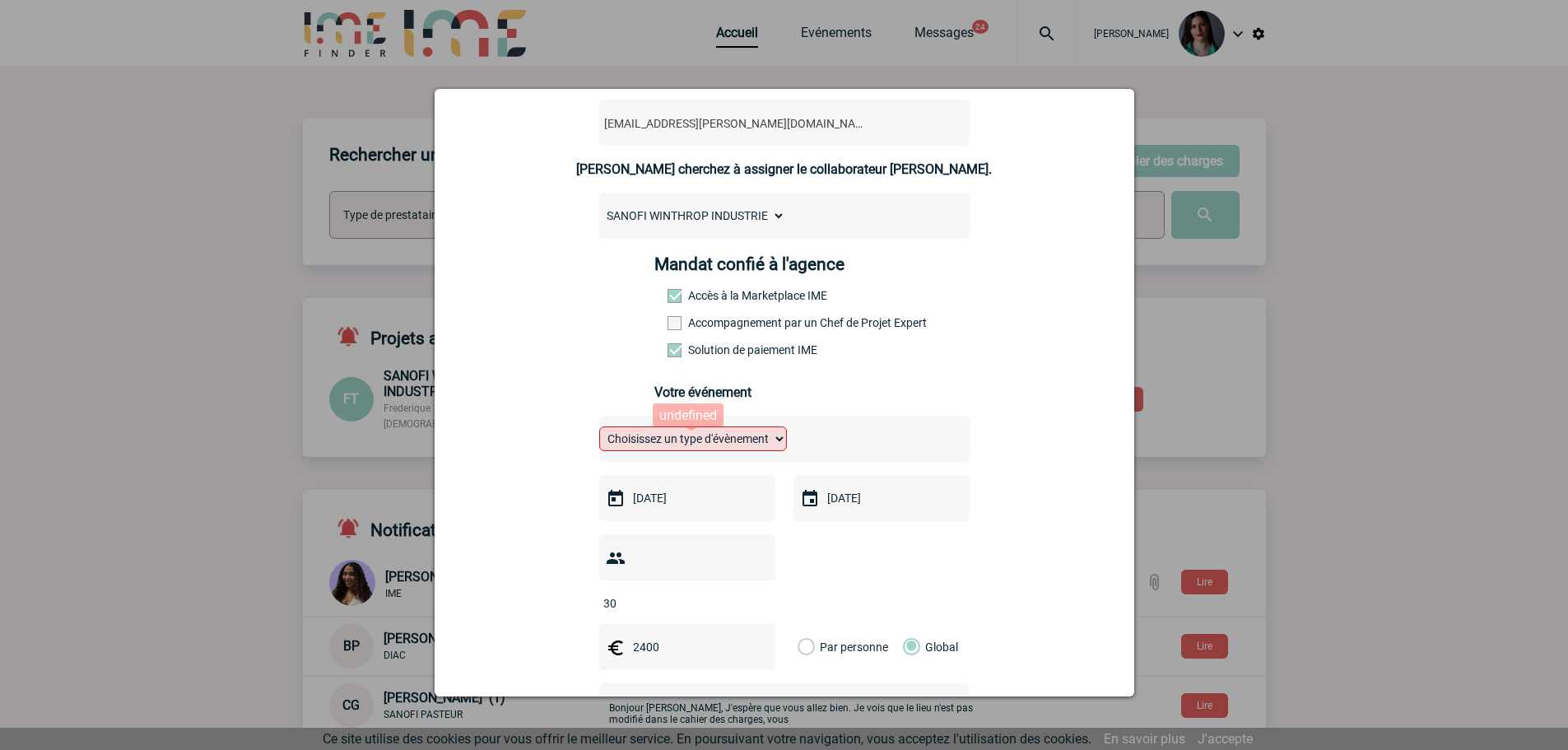
click at [753, 444] on select "Choisissez un type d'évènement Séminaire avec nuitée Séminaire sans nuitée Repa…" at bounding box center [693, 439] width 187 height 25
select select "3"
click at [599, 430] on select "Choisissez un type d'évènement Séminaire avec nuitée Séminaire sans nuitée Repa…" at bounding box center [693, 439] width 187 height 25
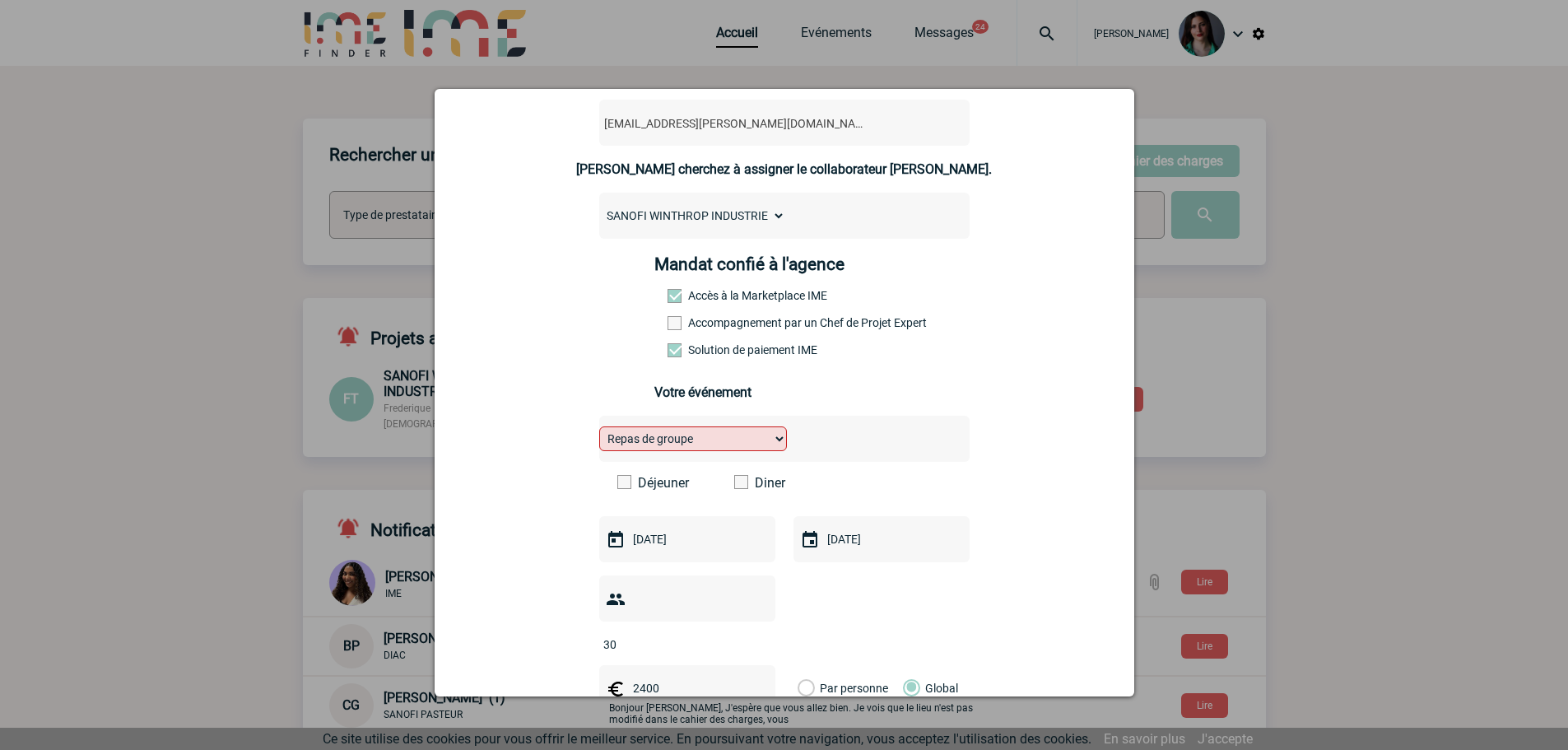
drag, startPoint x: 733, startPoint y: 482, endPoint x: 851, endPoint y: 519, distance: 123.7
click at [737, 487] on span at bounding box center [741, 482] width 14 height 14
click at [0, 0] on input "Diner" at bounding box center [0, 0] width 0 height 0
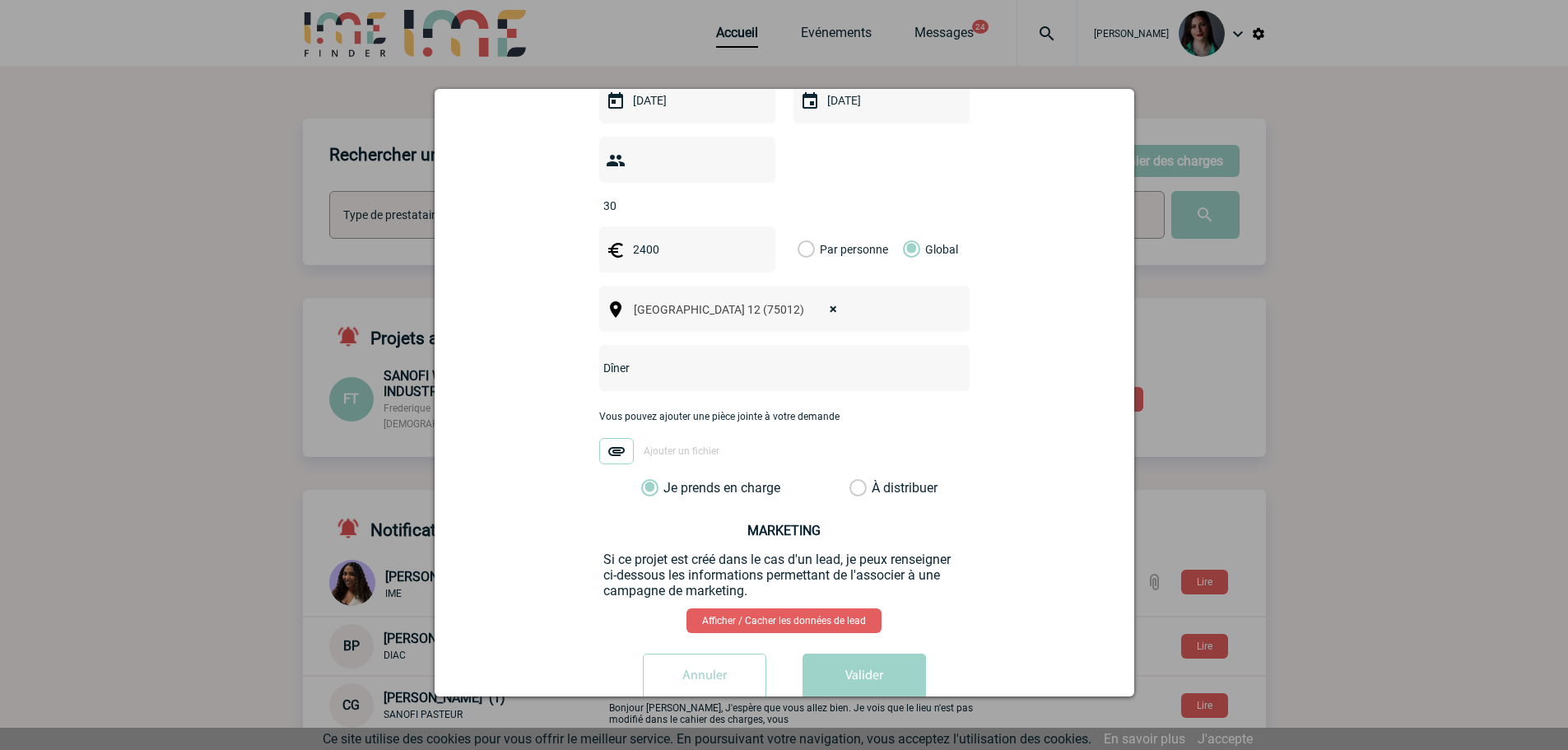
scroll to position [548, 0]
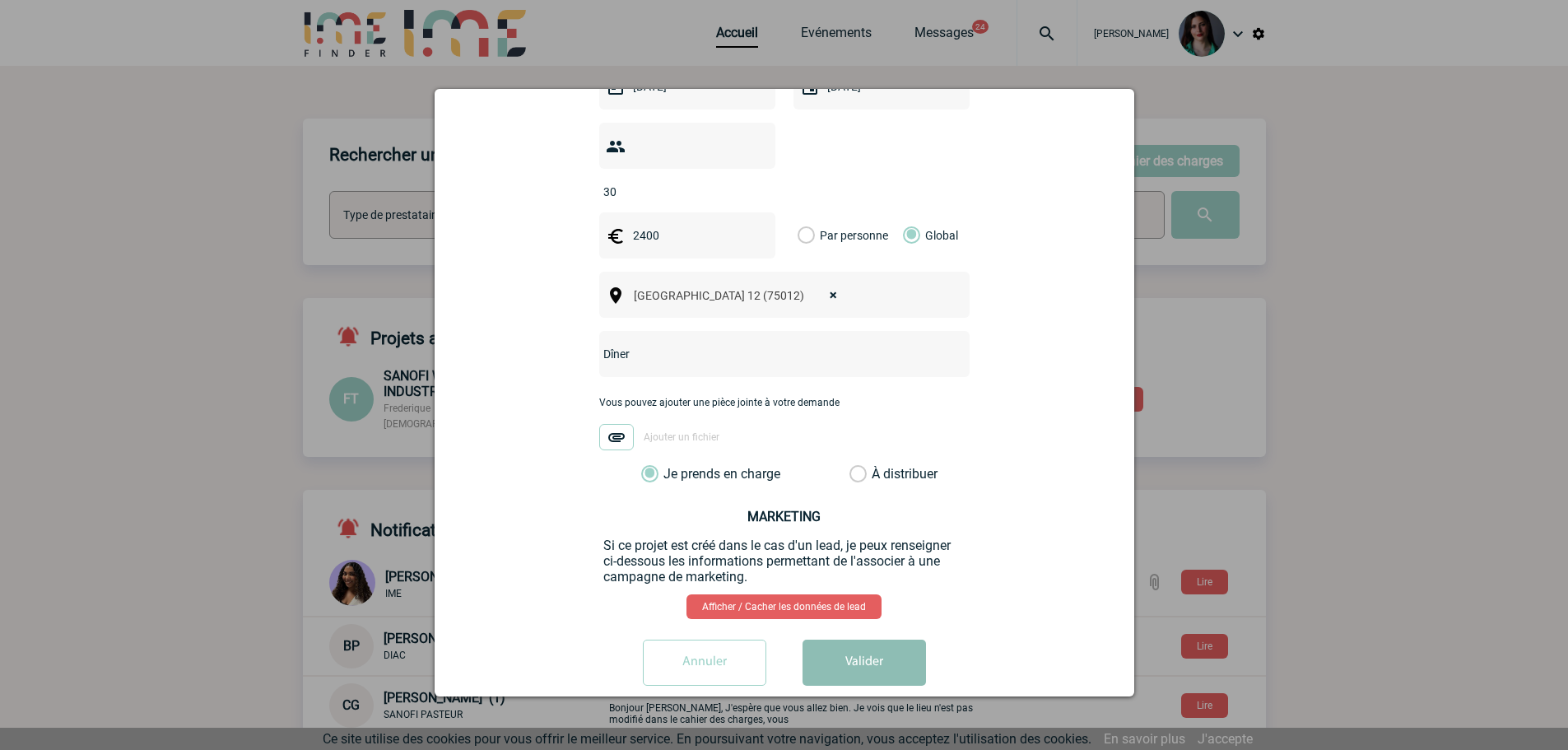
click at [868, 645] on button "Valider" at bounding box center [865, 663] width 124 height 46
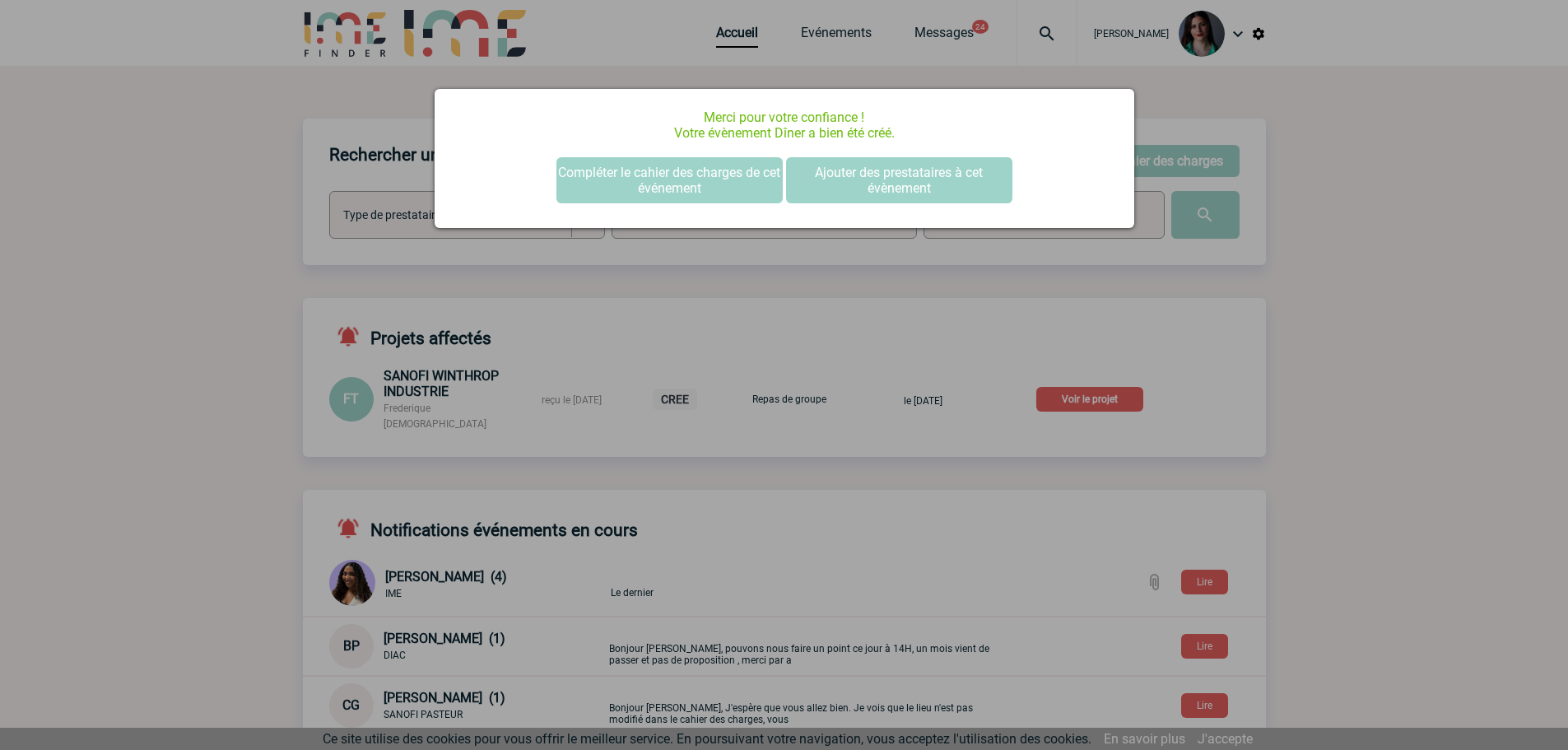
click at [1325, 356] on div at bounding box center [784, 375] width 1568 height 750
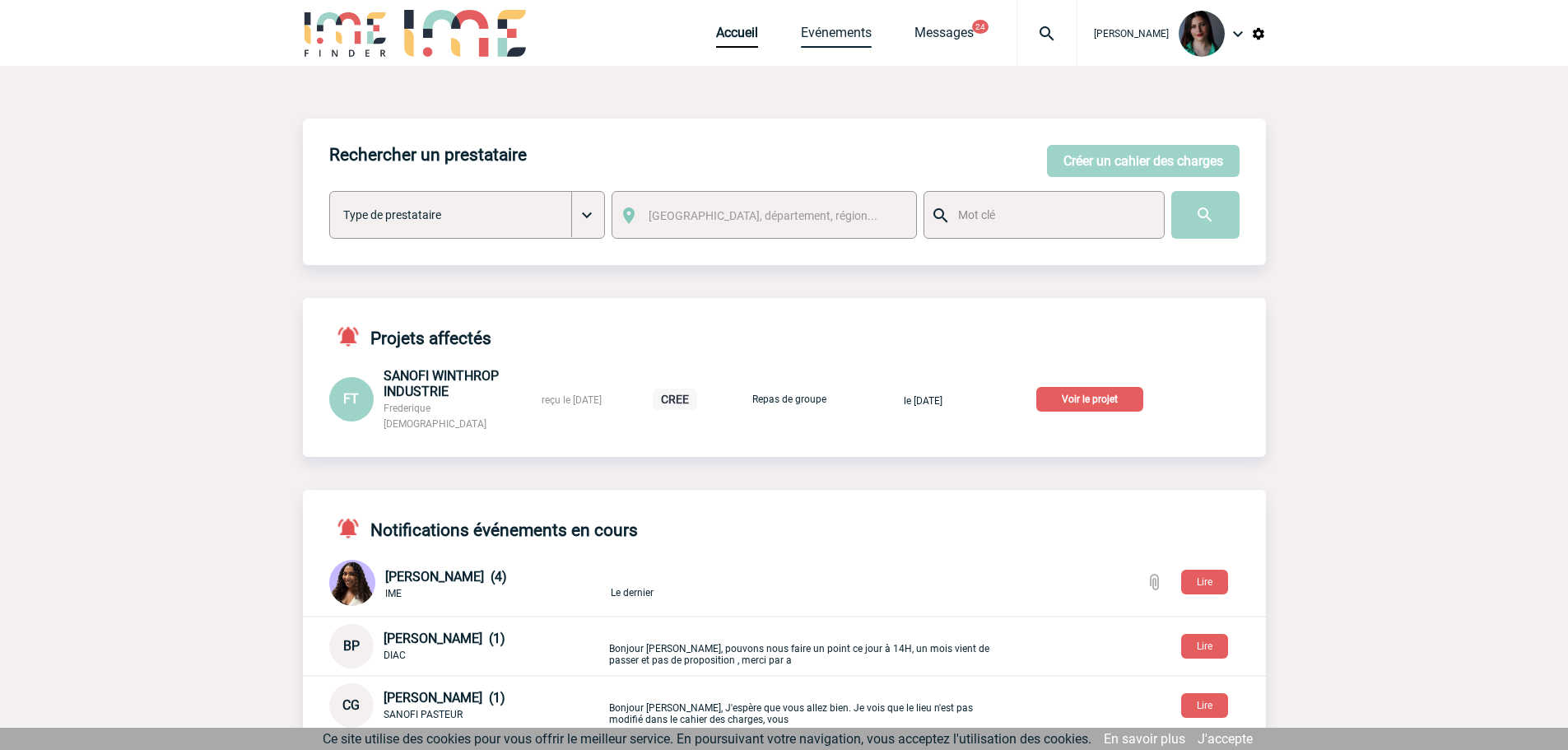
click at [855, 33] on link "Evénements" at bounding box center [836, 36] width 71 height 23
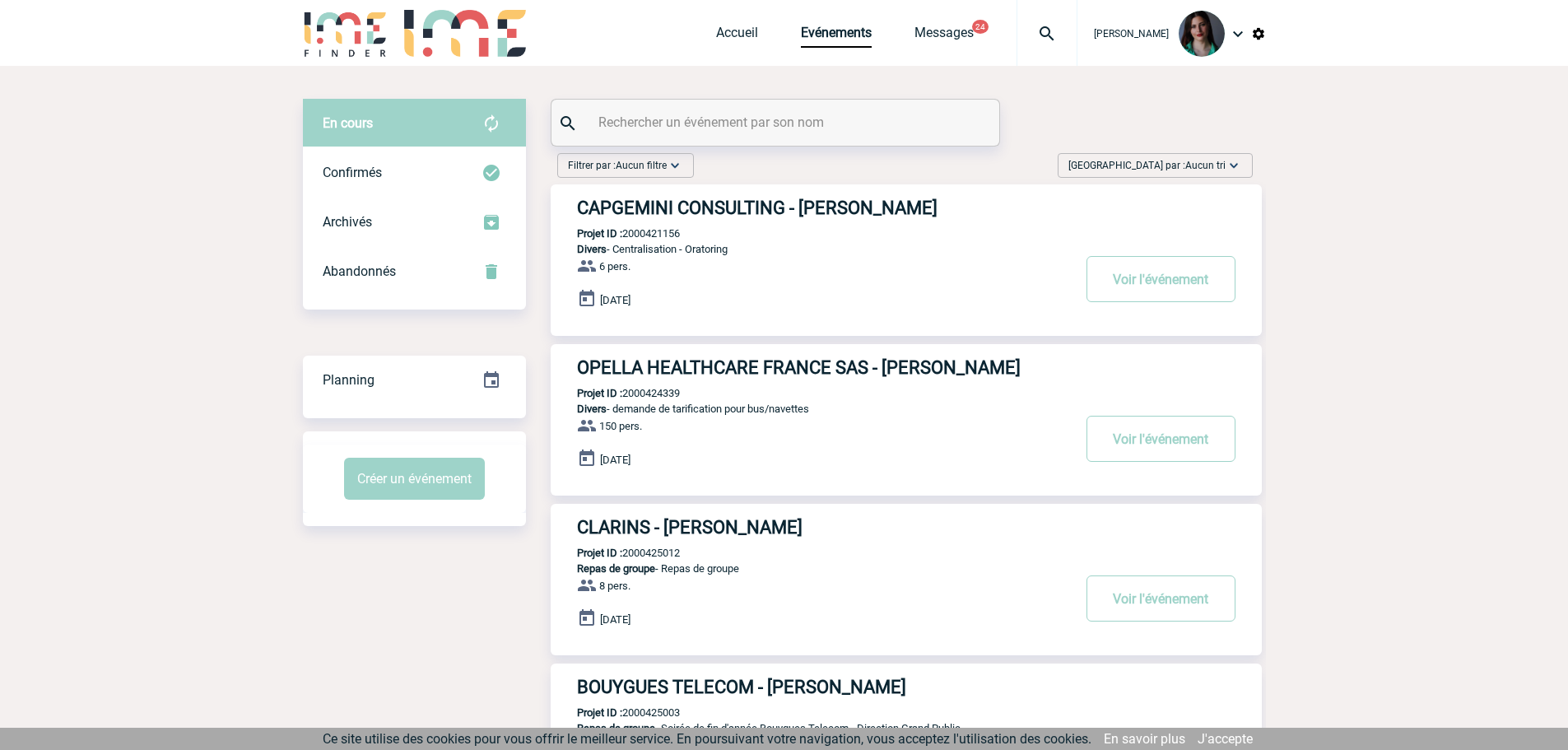
click at [791, 125] on input "text" at bounding box center [778, 122] width 367 height 24
paste input "2000425313"
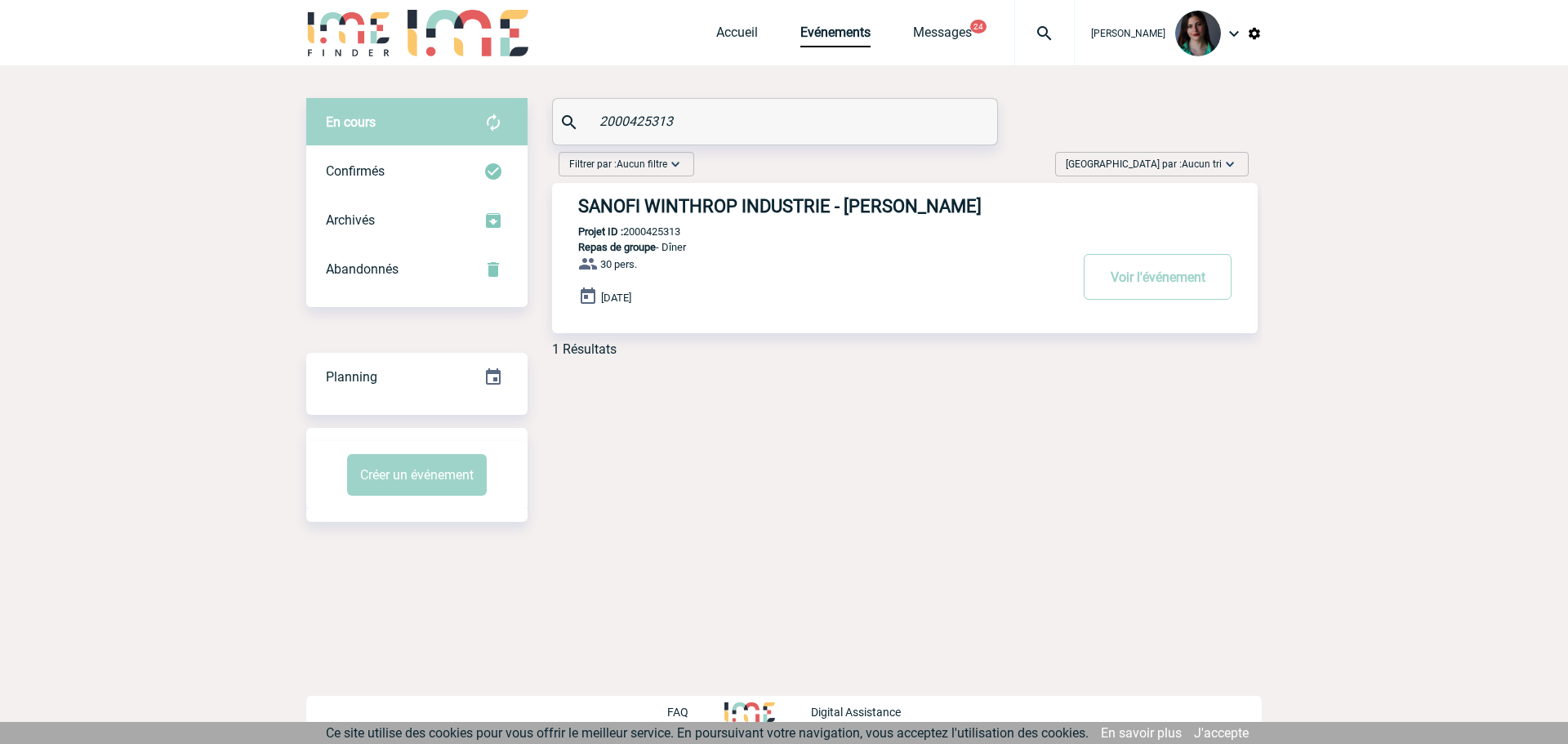
type input "2000425313"
click at [1119, 300] on button "Voir l'événement" at bounding box center [1158, 277] width 147 height 46
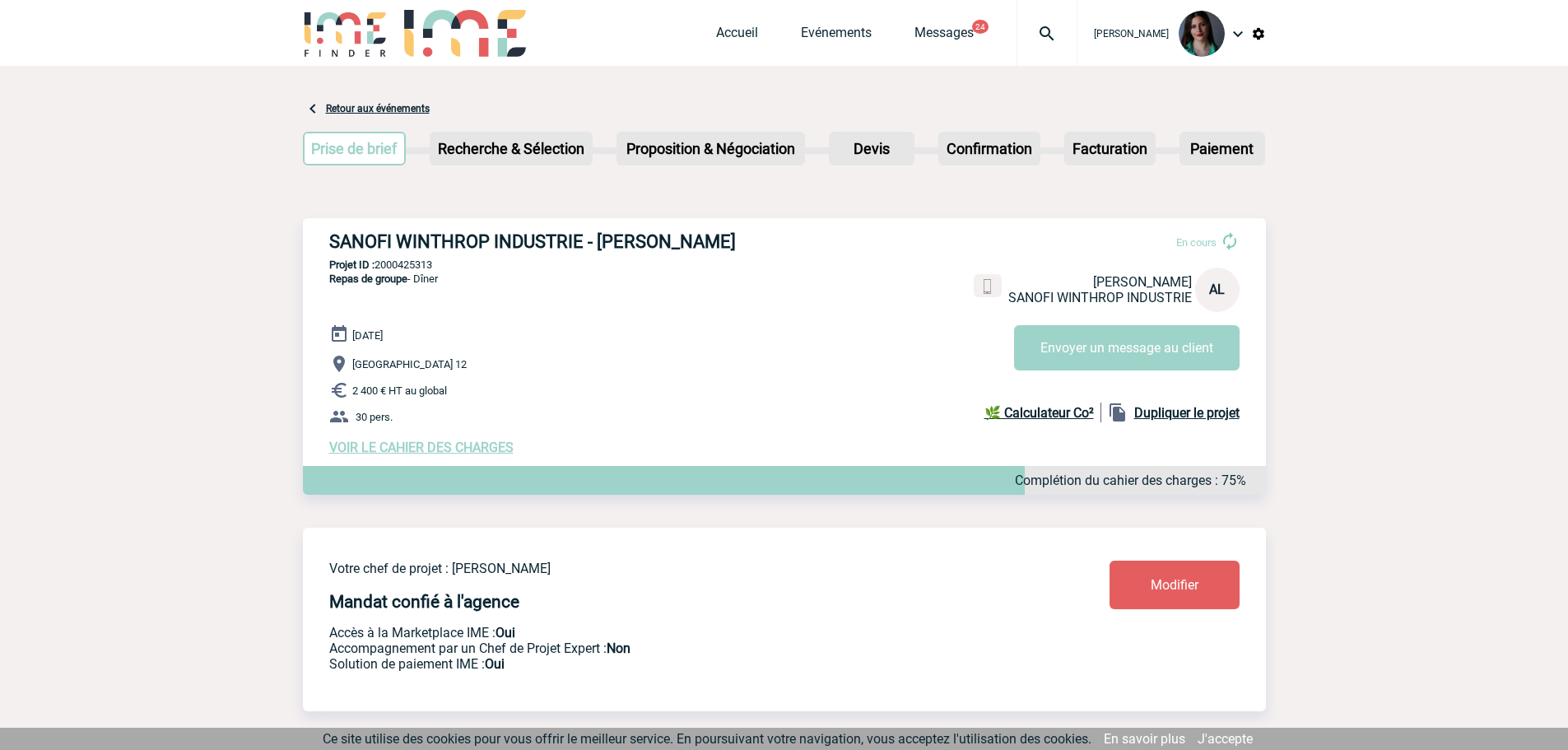
drag, startPoint x: 438, startPoint y: 269, endPoint x: 360, endPoint y: 249, distance: 80.5
click at [326, 237] on div "SANOFI WINTHROP INDUSTRIE - [PERSON_NAME] En cours [PERSON_NAME] SANOFI WINTHRO…" at bounding box center [784, 343] width 963 height 250
copy h3 "SANOFI WINTHROP INDUSTRIE - [PERSON_NAME]"
drag, startPoint x: 439, startPoint y: 287, endPoint x: 379, endPoint y: 284, distance: 60.1
click at [379, 271] on p "Projet ID : 2000425313" at bounding box center [784, 264] width 963 height 12
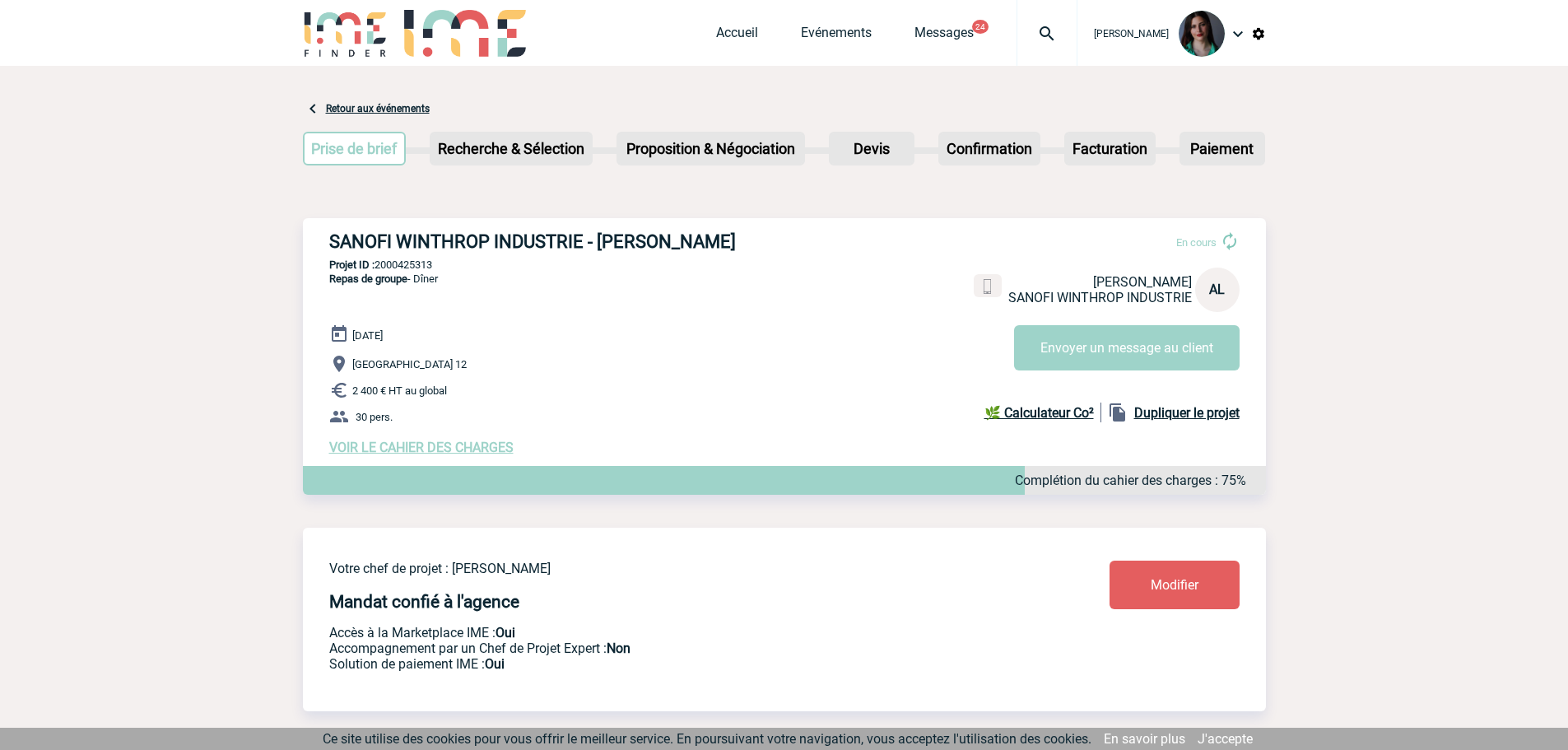
copy p "2000425313"
click at [448, 271] on p "Projet ID : 2000425313" at bounding box center [784, 264] width 963 height 12
drag, startPoint x: 443, startPoint y: 288, endPoint x: 382, endPoint y: 291, distance: 61.1
click at [379, 271] on p "Projet ID : 2000425313" at bounding box center [784, 264] width 963 height 12
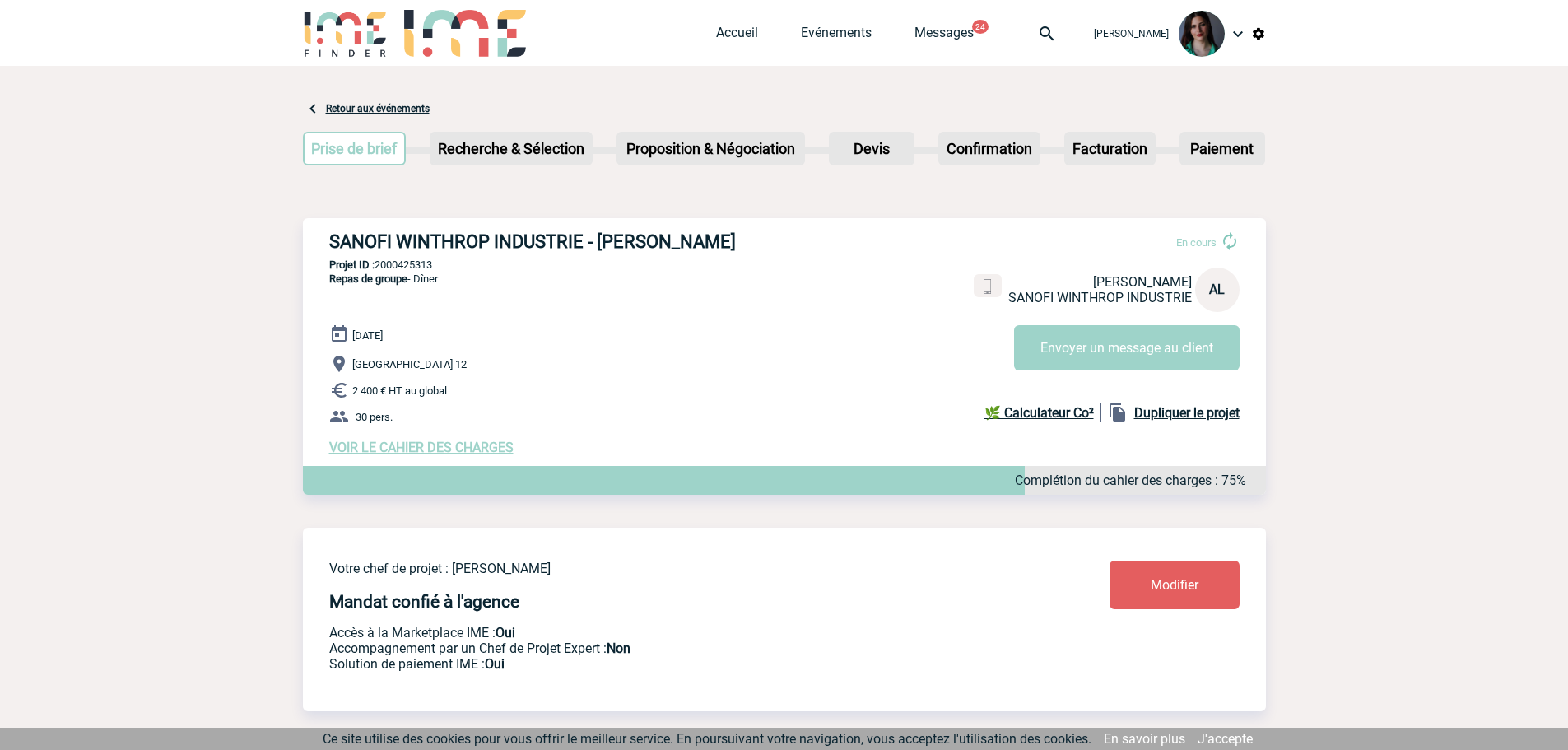
copy p "2000425313"
